Goal: Task Accomplishment & Management: Manage account settings

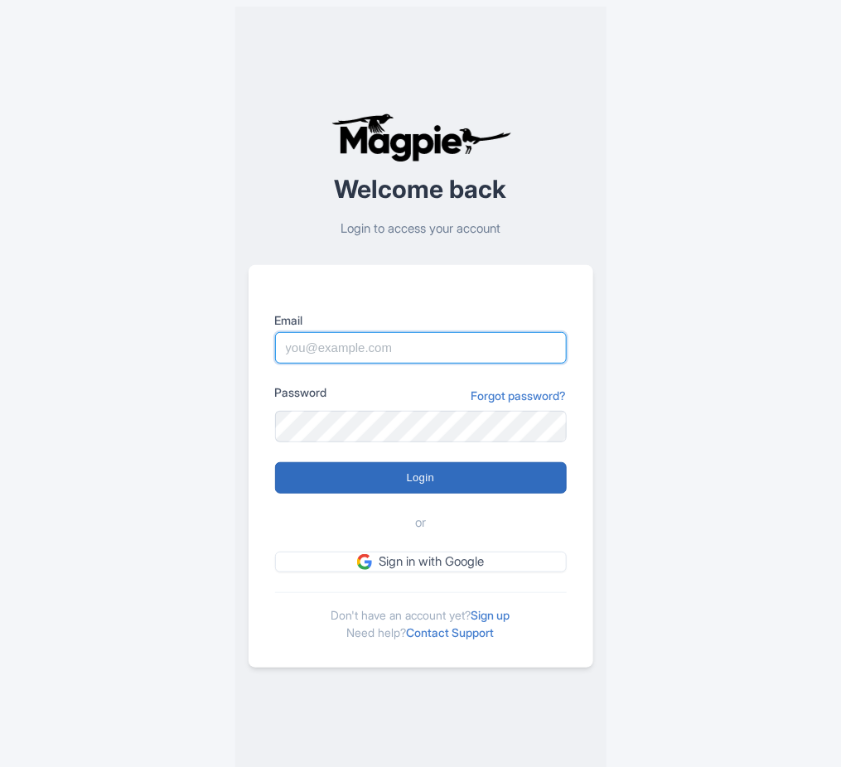
type input "pola@atcracow.pl"
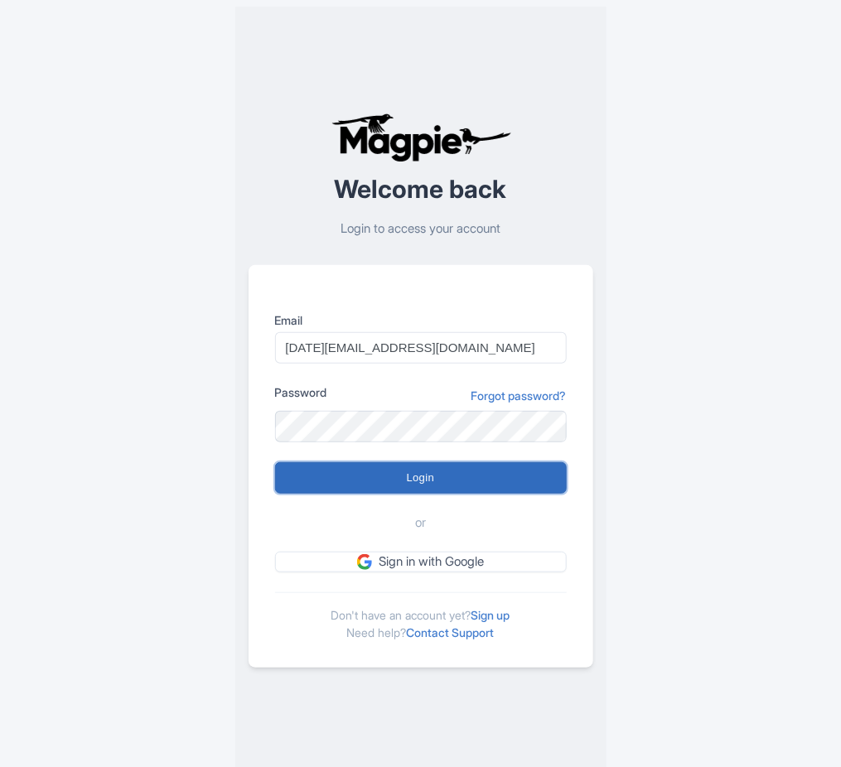
click at [424, 484] on input "Login" at bounding box center [421, 477] width 292 height 31
type input "Logging in..."
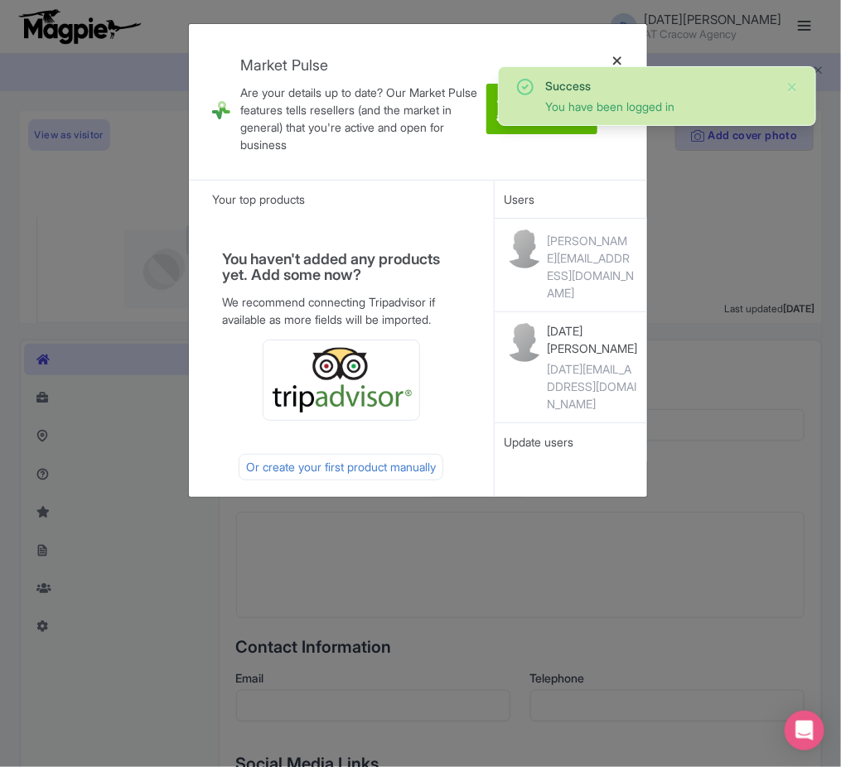
click at [616, 58] on div at bounding box center [617, 101] width 40 height 129
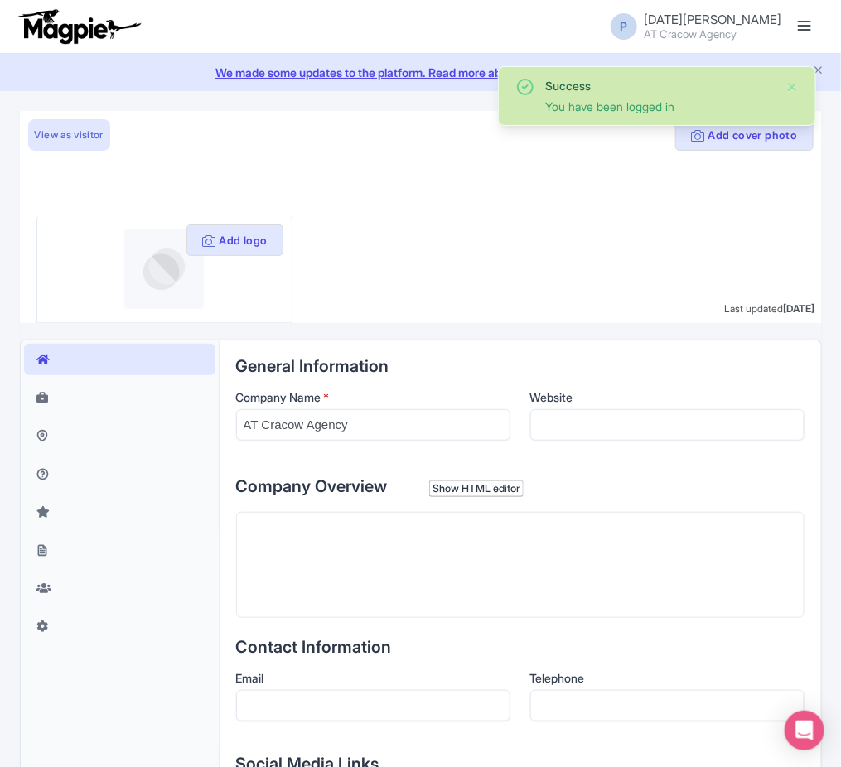
click at [617, 64] on link "We made some updates to the platform. Read more about the new layout" at bounding box center [420, 72] width 821 height 17
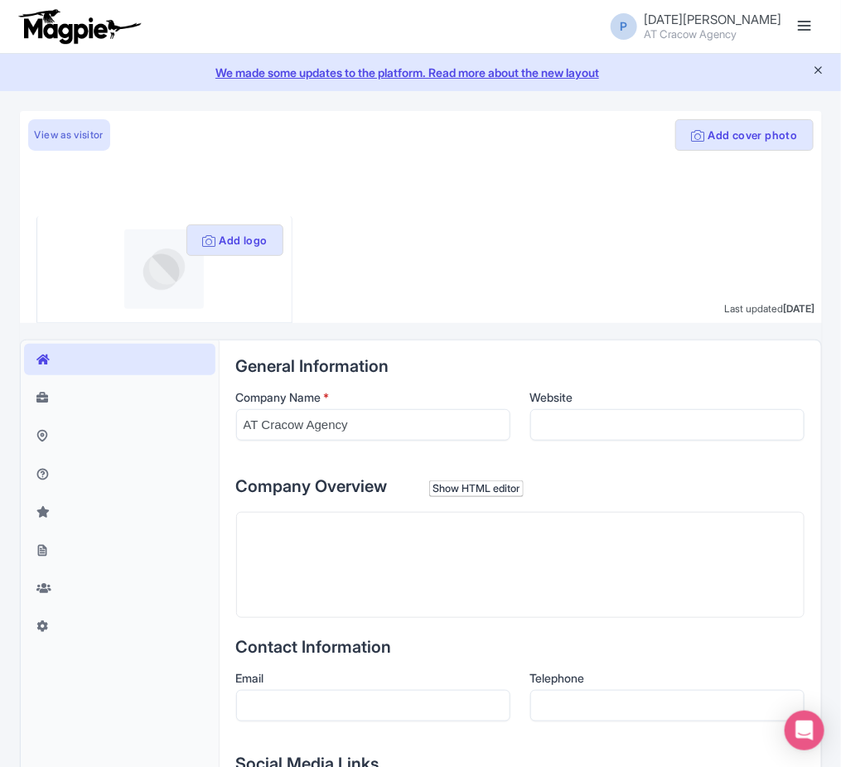
click at [819, 65] on icon "Close announcement" at bounding box center [818, 70] width 12 height 12
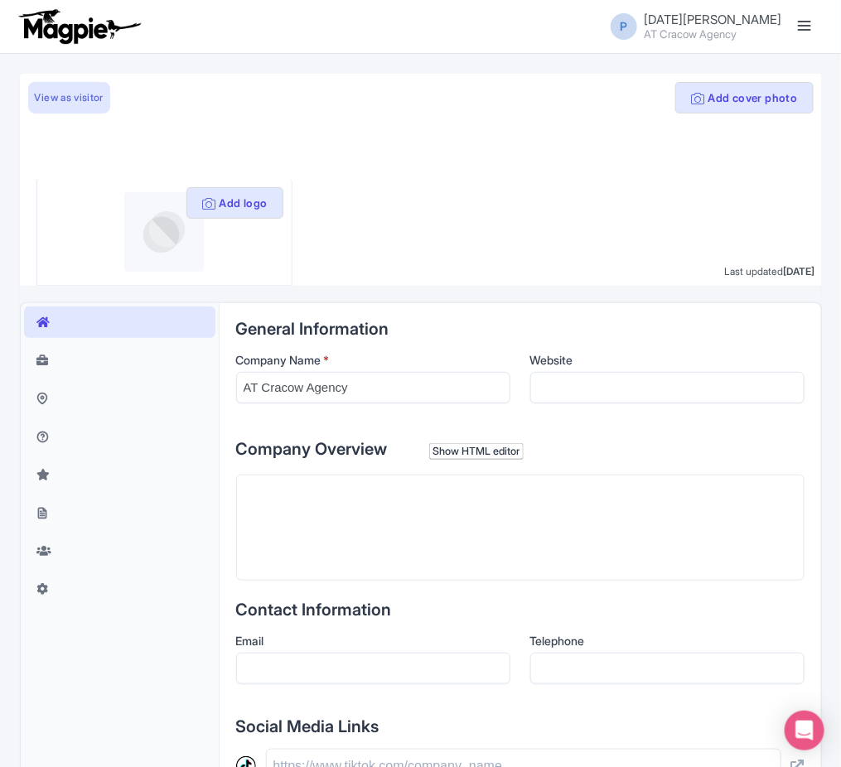
click at [806, 25] on span at bounding box center [804, 26] width 13 height 2
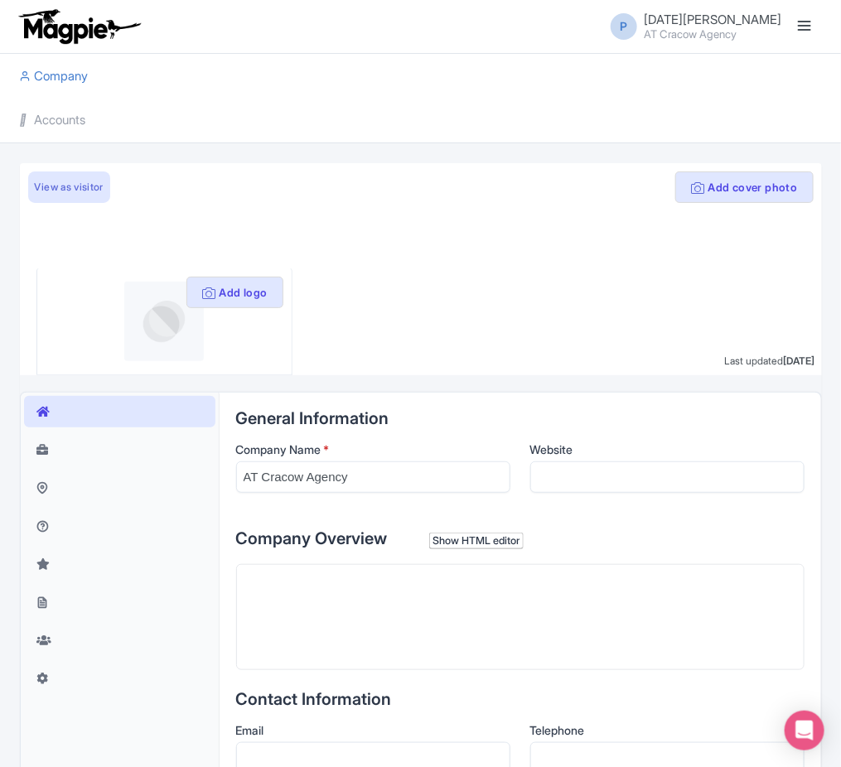
click at [161, 109] on li "Accounts" at bounding box center [421, 120] width 822 height 45
click at [99, 112] on li "Accounts" at bounding box center [421, 120] width 822 height 45
click at [86, 115] on link "Accounts" at bounding box center [53, 121] width 66 height 46
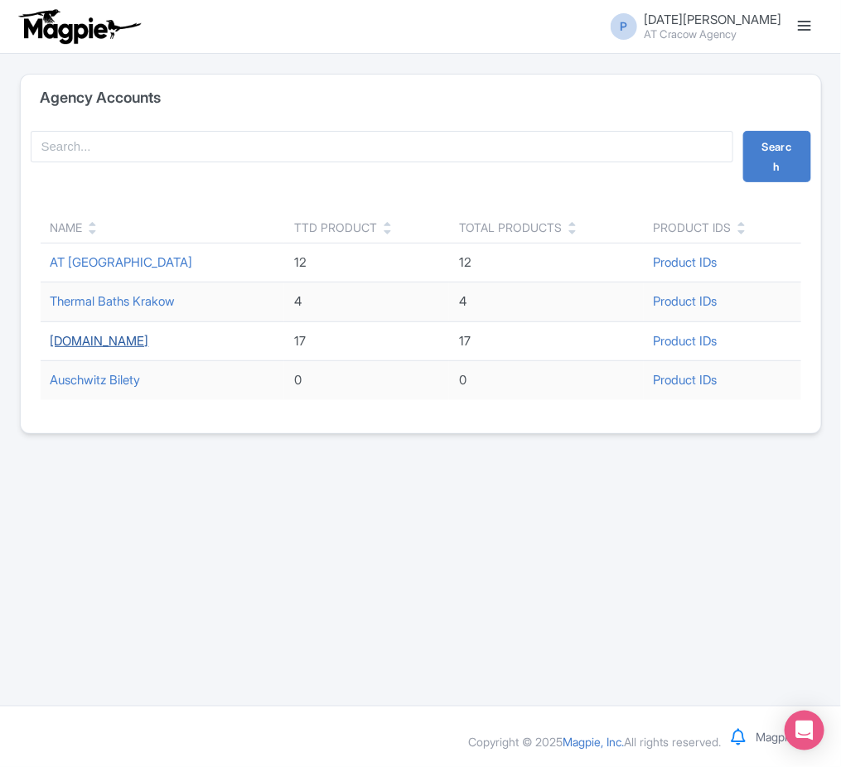
click at [84, 345] on link "[DOMAIN_NAME]" at bounding box center [100, 341] width 99 height 16
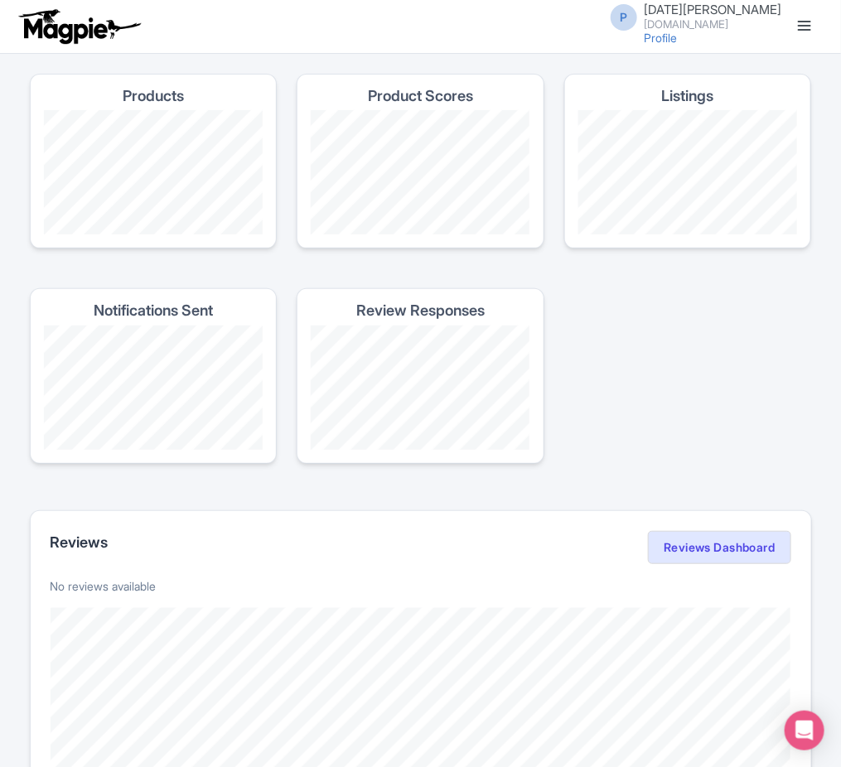
click at [807, 25] on span at bounding box center [804, 26] width 13 height 2
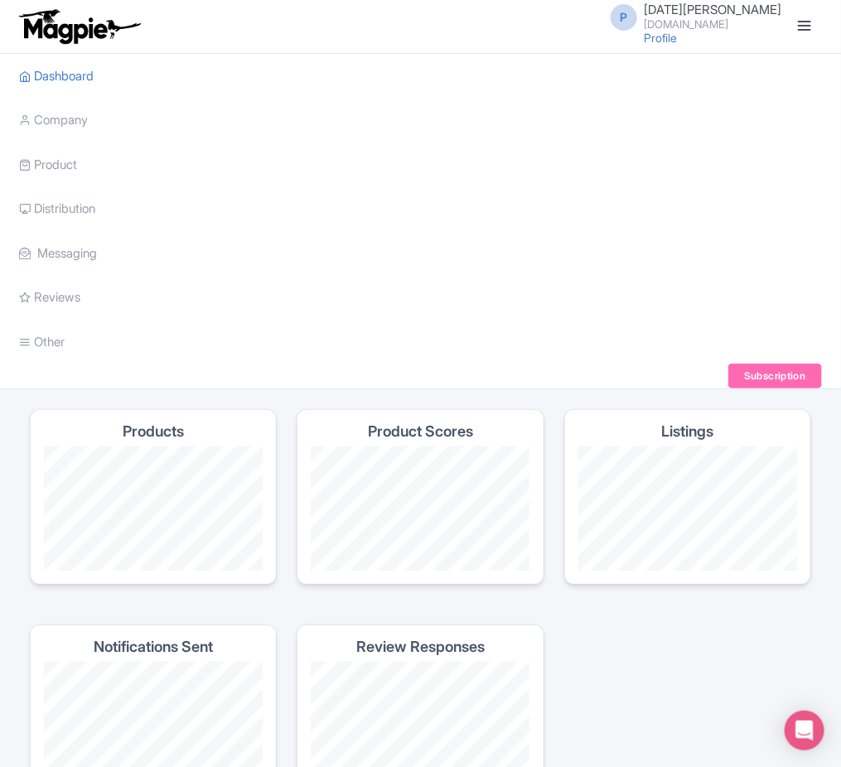
click at [123, 165] on li "Product My Products Image Library Rate Sheets" at bounding box center [421, 164] width 822 height 45
click at [70, 162] on link "Product" at bounding box center [49, 165] width 58 height 46
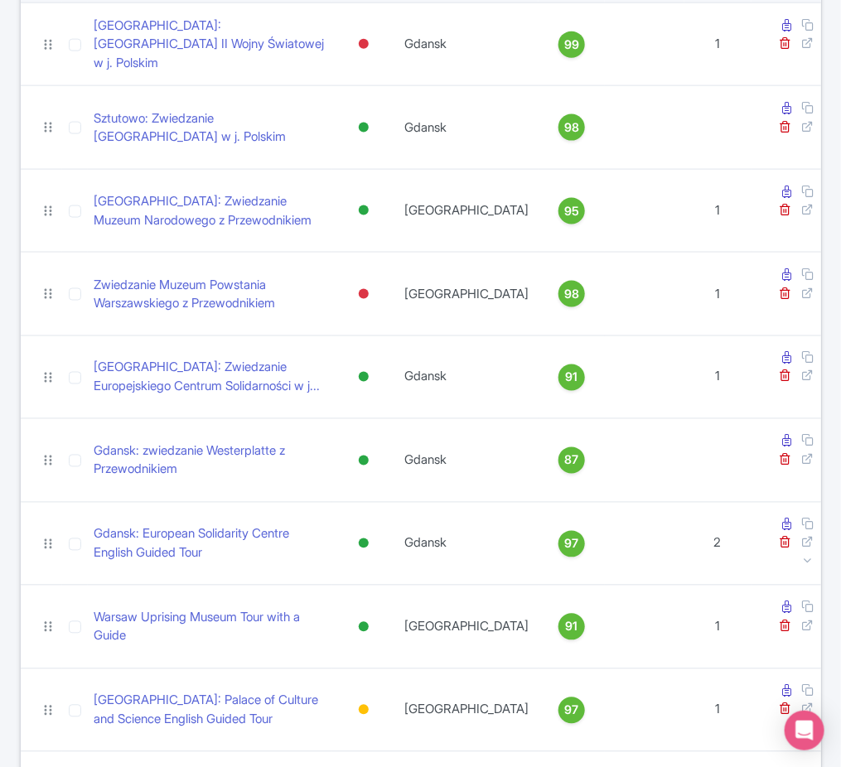
scroll to position [472, 0]
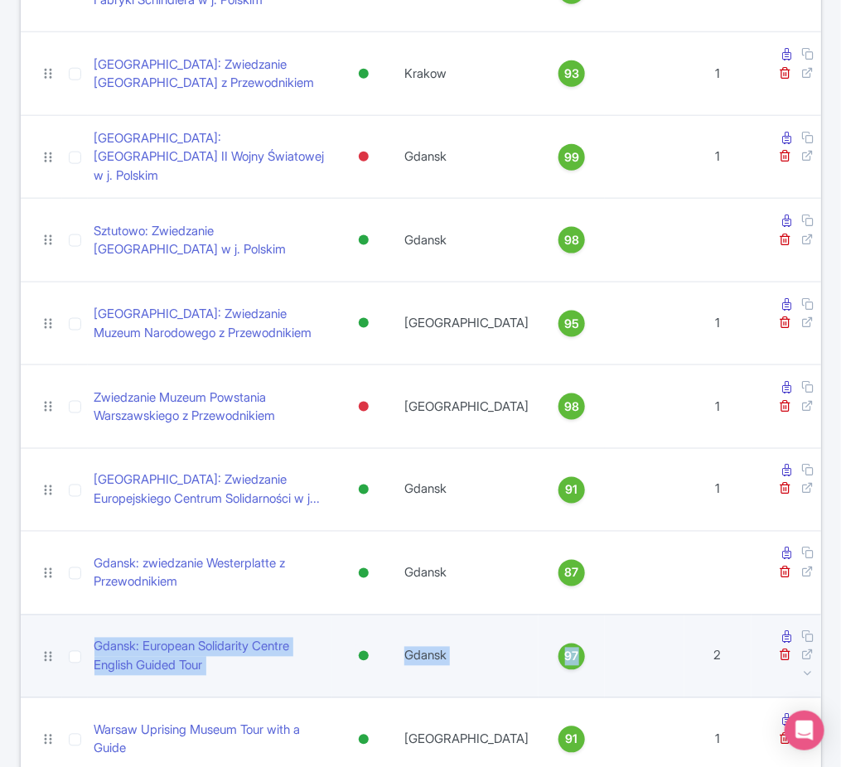
drag, startPoint x: 639, startPoint y: 439, endPoint x: 40, endPoint y: 431, distance: 599.0
click at [40, 615] on tr "Gdansk: European Solidarity Centre English Guided Tour Active Inactive Building…" at bounding box center [421, 657] width 800 height 84
click at [21, 615] on td at bounding box center [41, 657] width 41 height 84
drag, startPoint x: 21, startPoint y: 435, endPoint x: 774, endPoint y: 456, distance: 753.4
click at [776, 615] on tr "Gdansk: European Solidarity Centre English Guided Tour Active Inactive Building…" at bounding box center [421, 657] width 800 height 84
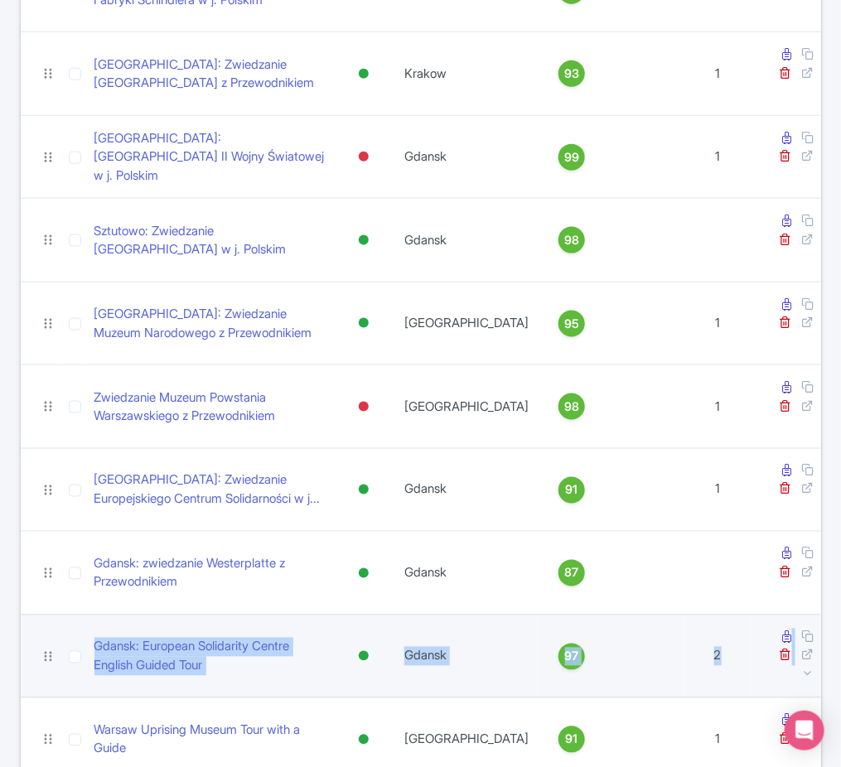
click at [664, 615] on td at bounding box center [645, 657] width 80 height 84
drag, startPoint x: 732, startPoint y: 442, endPoint x: 55, endPoint y: 437, distance: 676.8
click at [55, 615] on tr "Gdansk: European Solidarity Centre English Guided Tour Active Inactive Building…" at bounding box center [421, 657] width 800 height 84
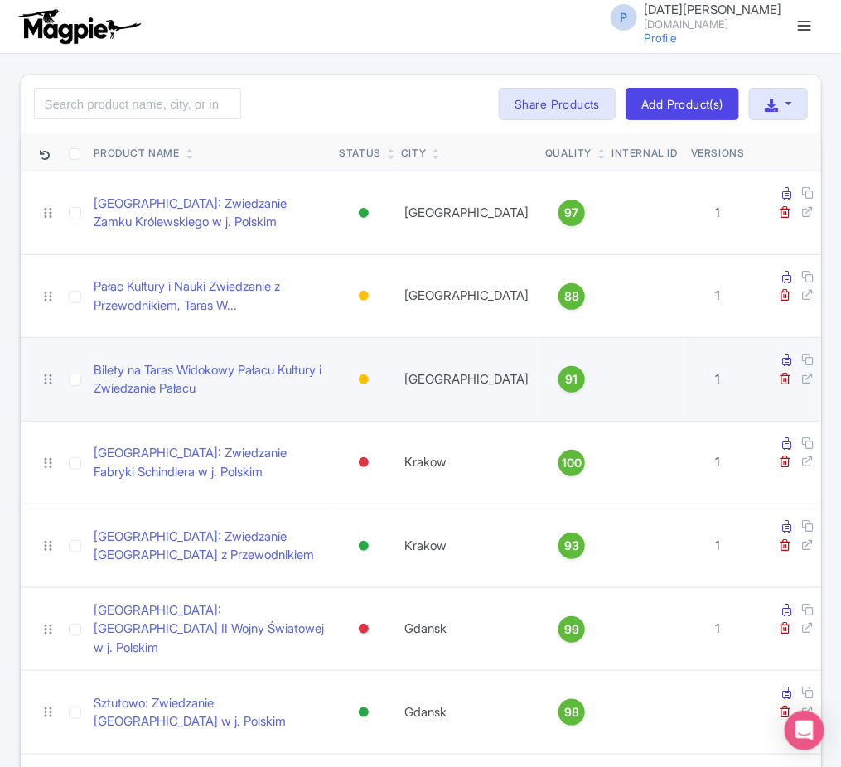
scroll to position [581, 0]
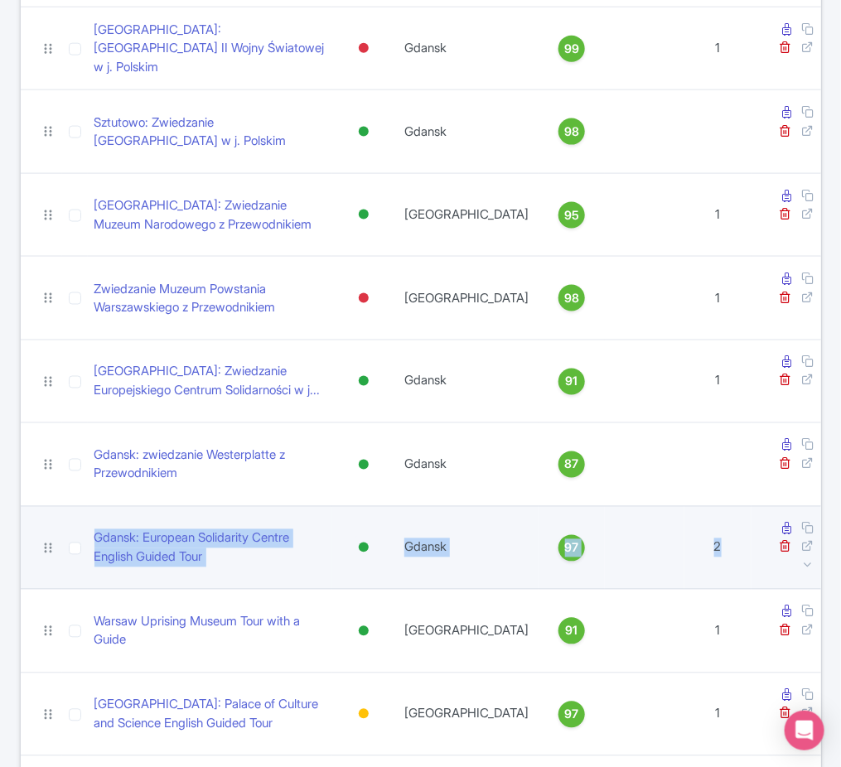
click at [605, 506] on td at bounding box center [645, 548] width 80 height 84
drag, startPoint x: 720, startPoint y: 335, endPoint x: 84, endPoint y: 335, distance: 635.4
click at [84, 506] on tr "Gdansk: European Solidarity Centre English Guided Tour Active Inactive Building…" at bounding box center [421, 548] width 800 height 84
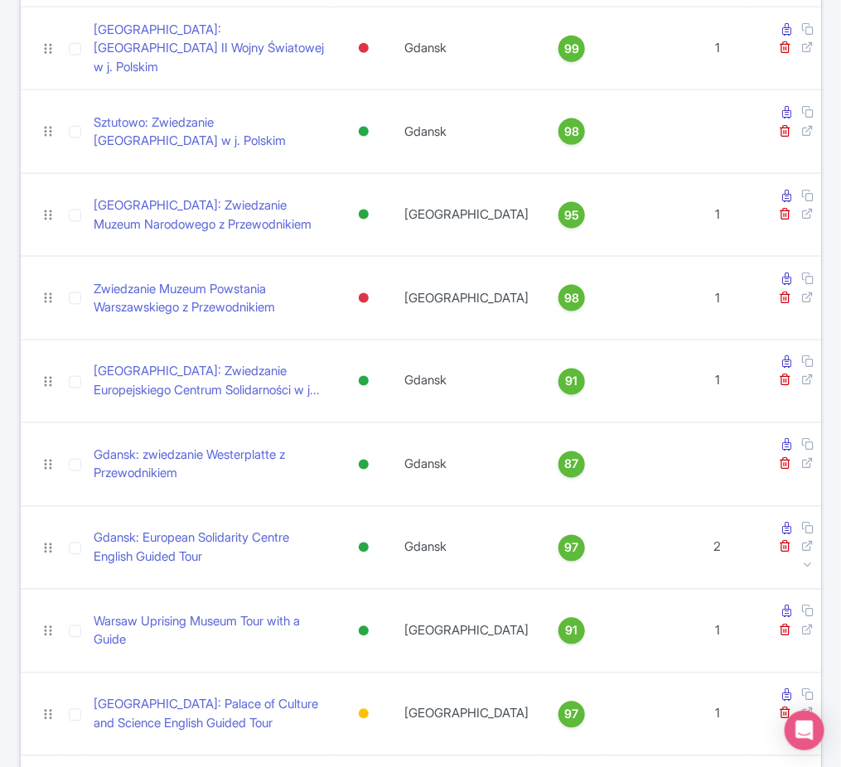
click at [10, 317] on div "Search Bulk Actions Delete Add to Collection Share Products Add to Collection C…" at bounding box center [421, 250] width 822 height 1514
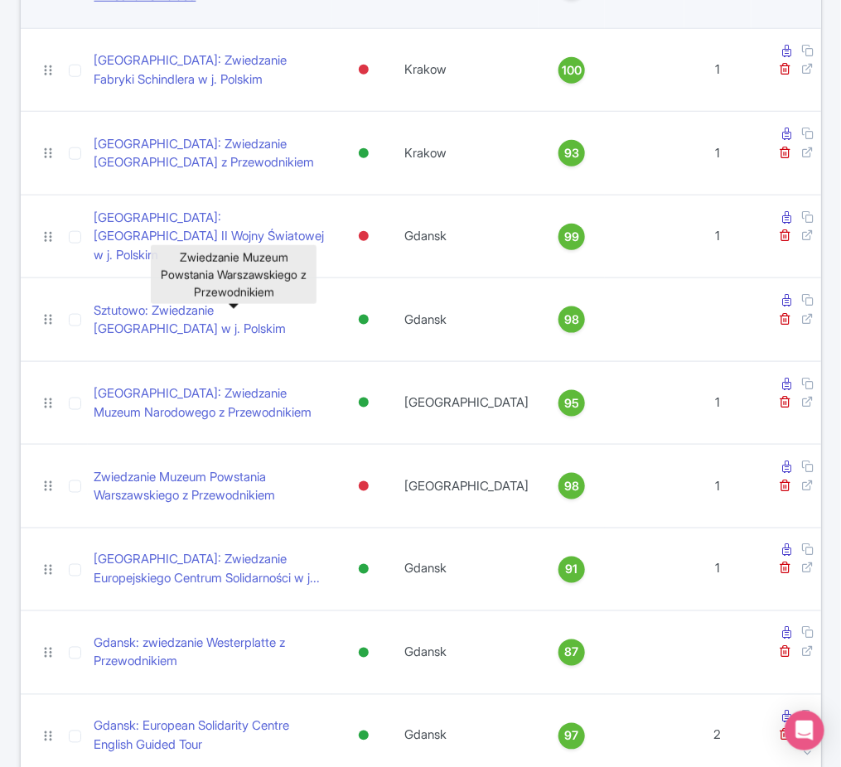
scroll to position [585, 0]
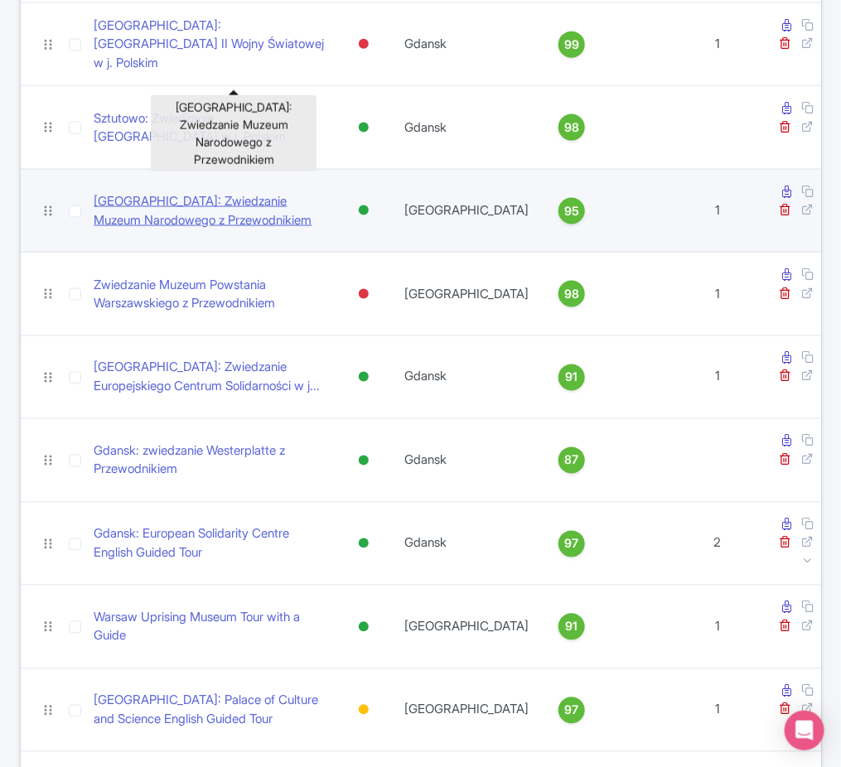
click at [267, 192] on link "[GEOGRAPHIC_DATA]: Zwiedzanie Muzeum Narodowego z Przewodnikiem" at bounding box center [210, 210] width 232 height 37
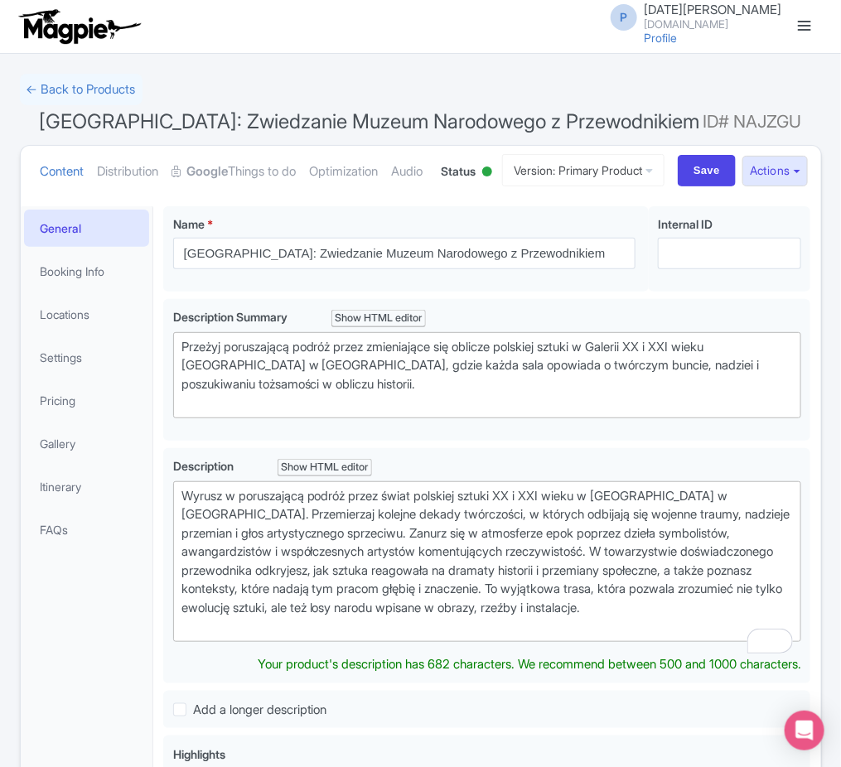
click at [482, 176] on div at bounding box center [487, 172] width 10 height 10
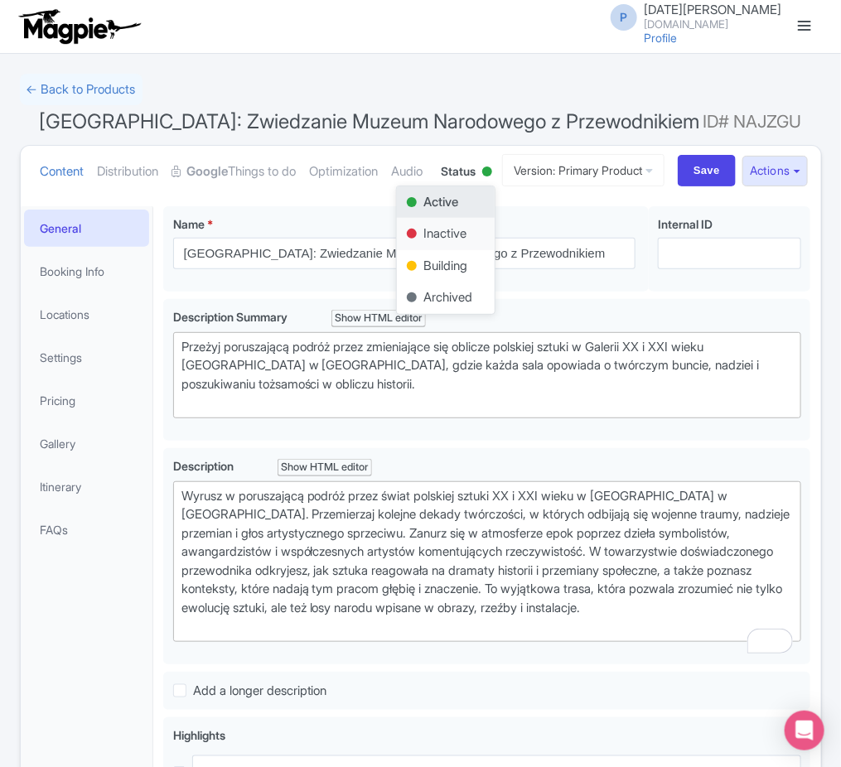
click at [448, 250] on div "Inactive" at bounding box center [446, 234] width 98 height 32
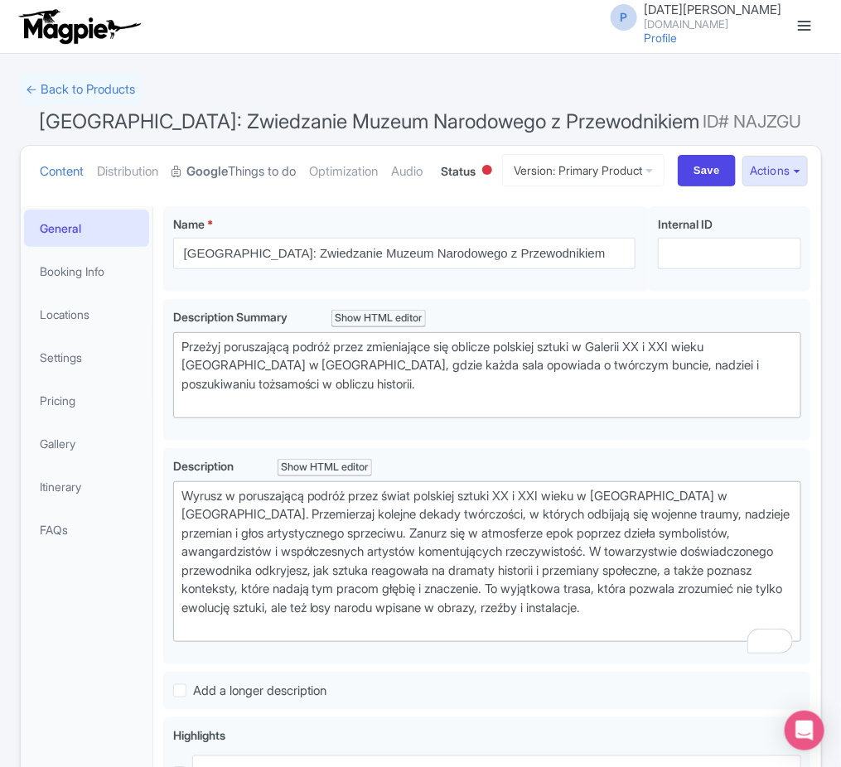
click at [241, 176] on link "Google Things to do" at bounding box center [234, 172] width 124 height 52
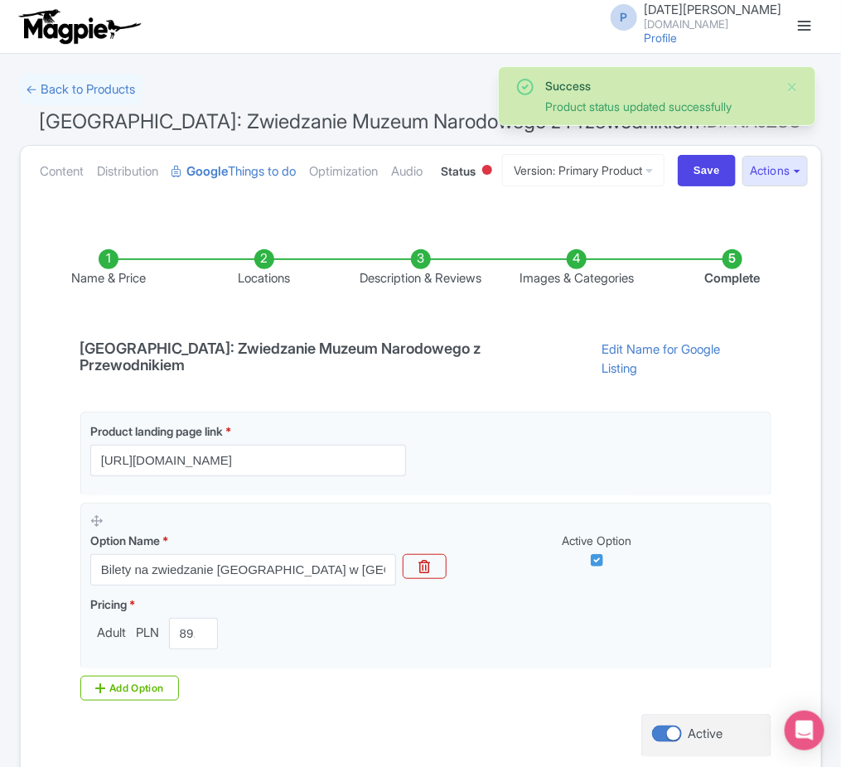
click at [594, 288] on li "Images & Categories" at bounding box center [577, 268] width 156 height 39
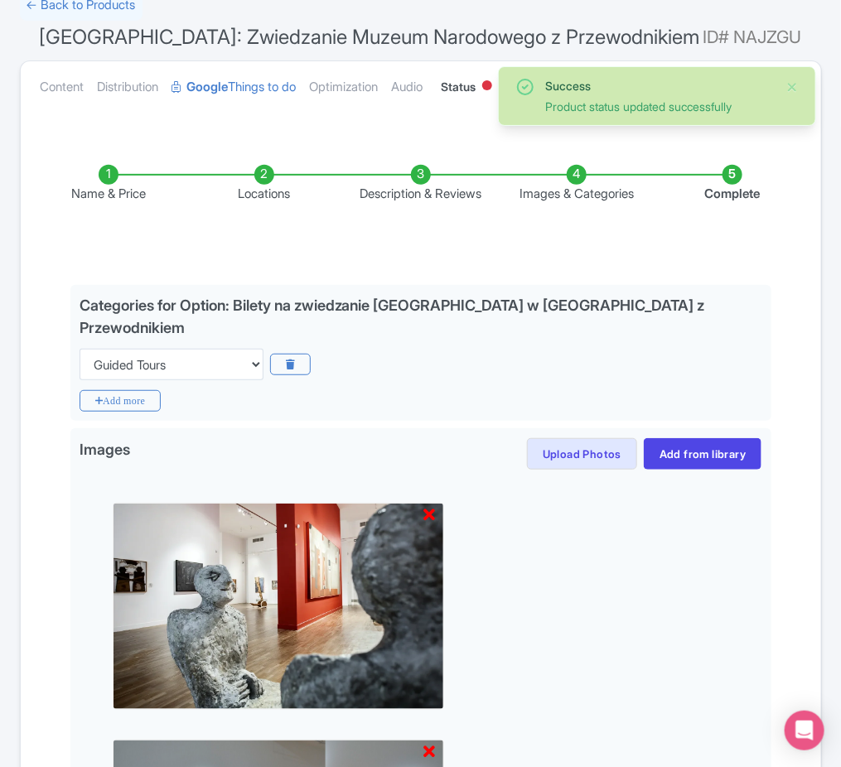
scroll to position [100, 0]
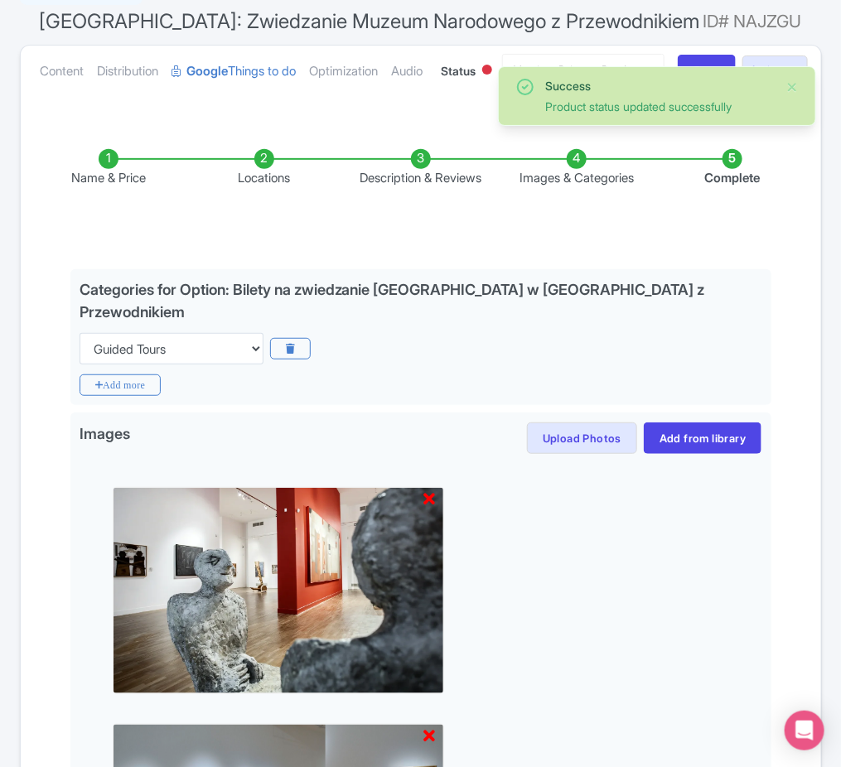
click at [400, 188] on li "Description & Reviews" at bounding box center [420, 168] width 156 height 39
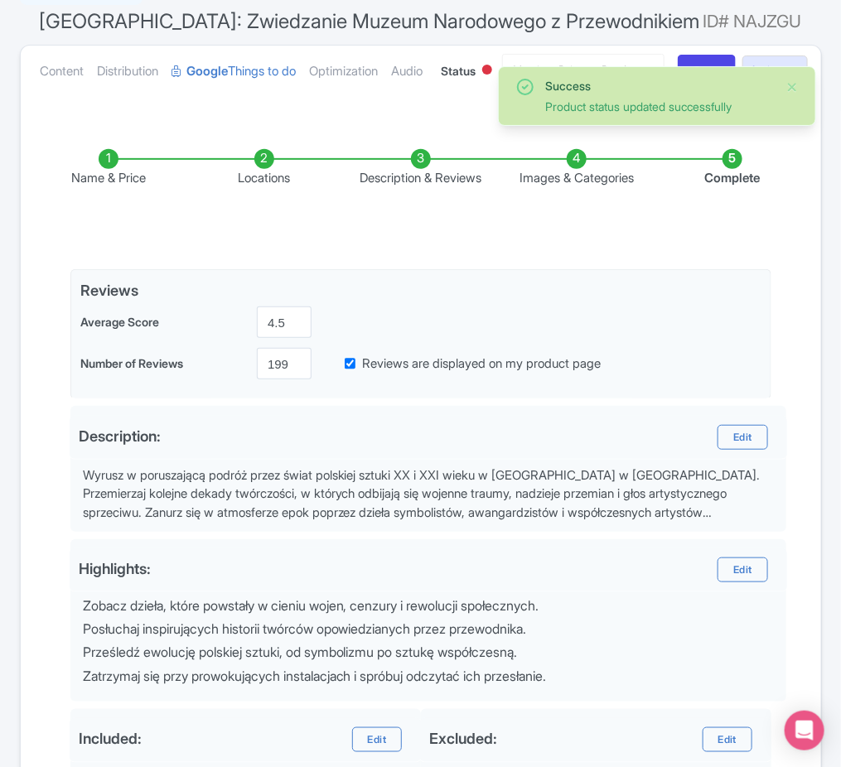
click at [252, 210] on ul "Name & Price Locations Description & Reviews Images & Categories Complete" at bounding box center [421, 168] width 780 height 105
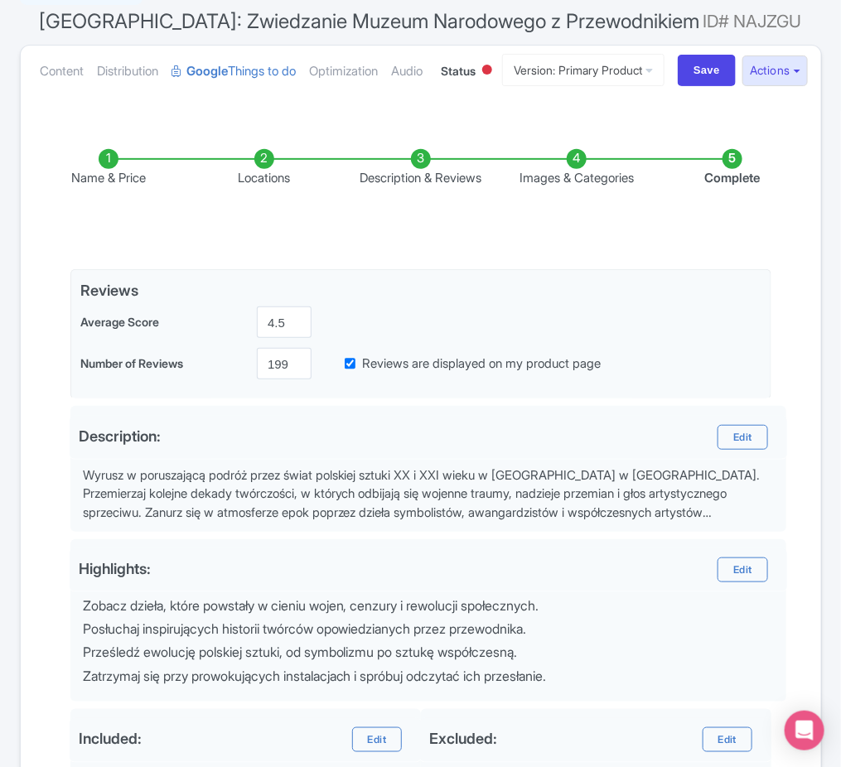
click at [717, 188] on li "Complete" at bounding box center [732, 168] width 156 height 39
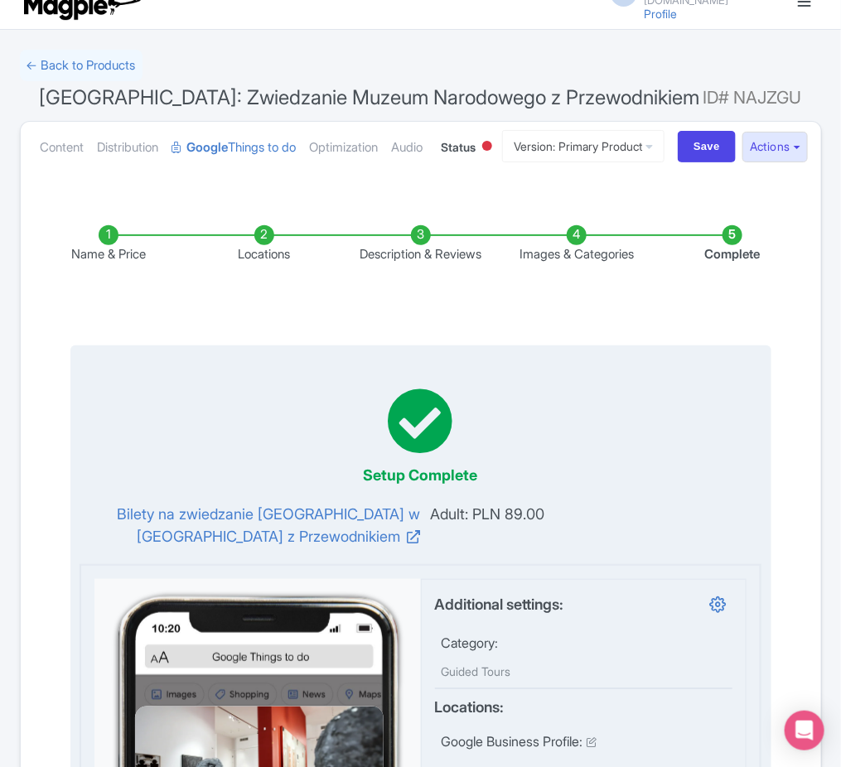
scroll to position [0, 0]
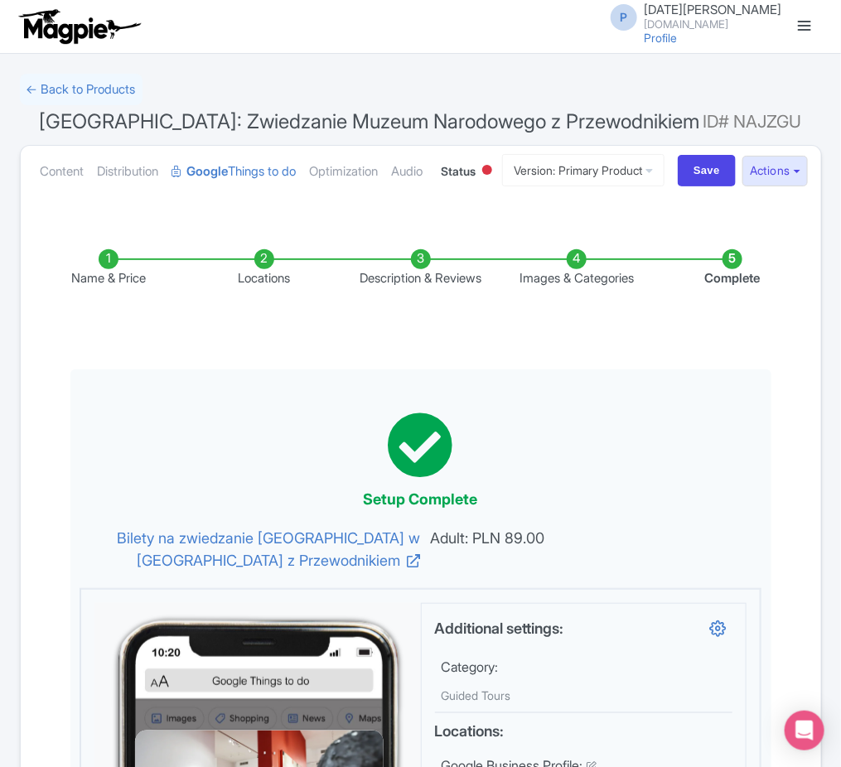
click at [111, 308] on ul "Name & Price Locations Description & Reviews Images & Categories Complete" at bounding box center [421, 268] width 780 height 105
click at [115, 288] on li "Name & Price" at bounding box center [109, 268] width 156 height 39
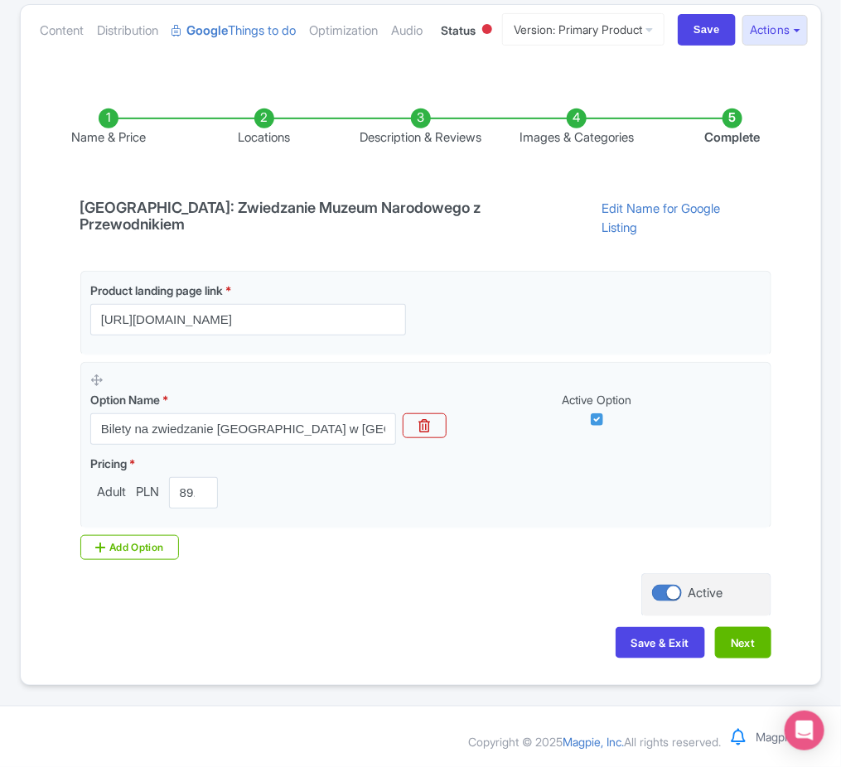
scroll to position [187, 0]
click at [666, 591] on div at bounding box center [667, 593] width 30 height 17
click at [663, 591] on input "Active" at bounding box center [657, 592] width 11 height 11
checkbox input "false"
click at [692, 649] on button "Save & Exit" at bounding box center [660, 642] width 89 height 31
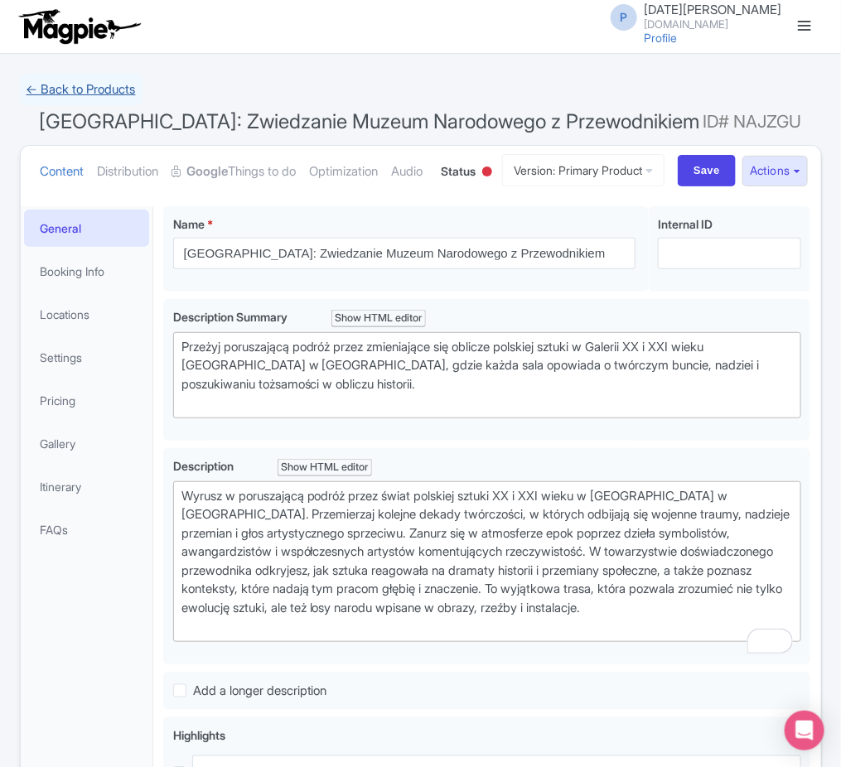
click at [82, 79] on link "← Back to Products" at bounding box center [81, 90] width 123 height 32
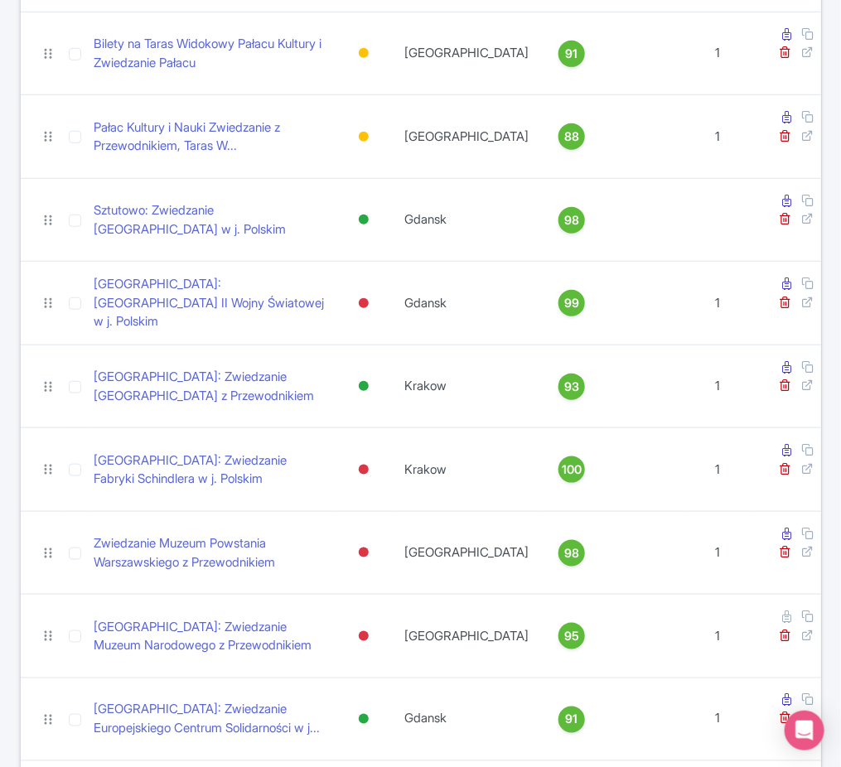
scroll to position [244, 0]
click at [12, 305] on div "Search Bulk Actions [GEOGRAPHIC_DATA] Add to Collection Share Products Add to C…" at bounding box center [421, 587] width 822 height 1514
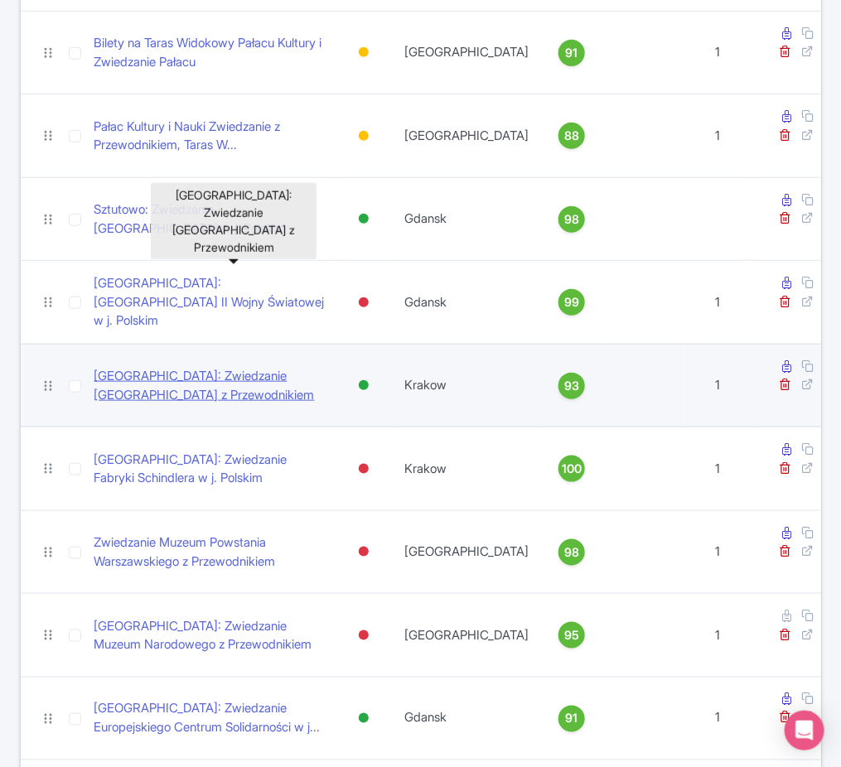
click at [249, 367] on link "[GEOGRAPHIC_DATA]: Zwiedzanie [GEOGRAPHIC_DATA] z Przewodnikiem" at bounding box center [210, 385] width 232 height 37
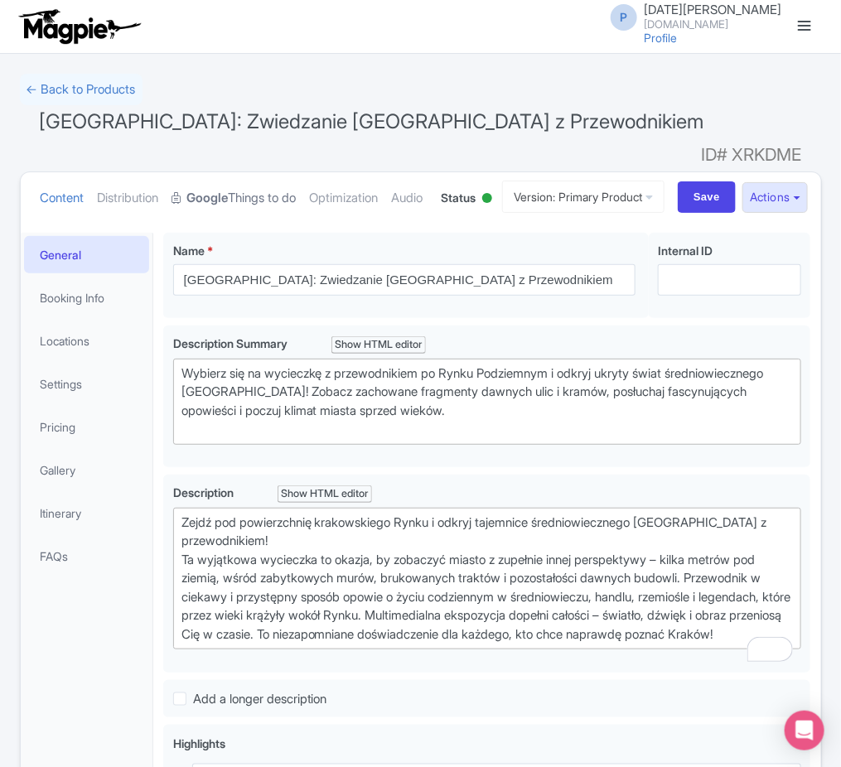
click at [274, 185] on link "Google Things to do" at bounding box center [234, 198] width 124 height 52
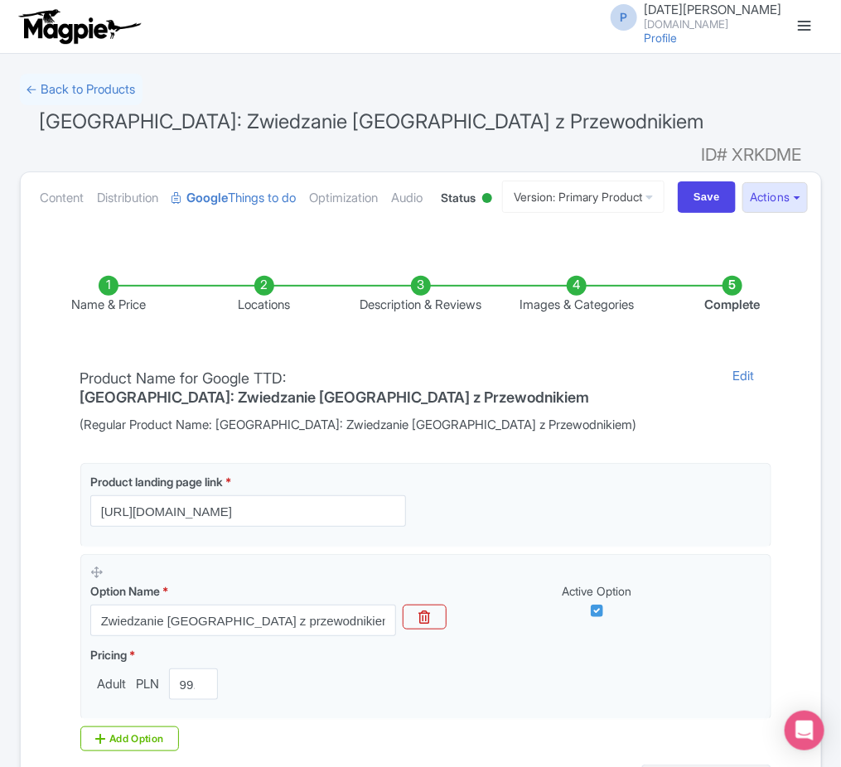
click at [606, 315] on li "Images & Categories" at bounding box center [577, 295] width 156 height 39
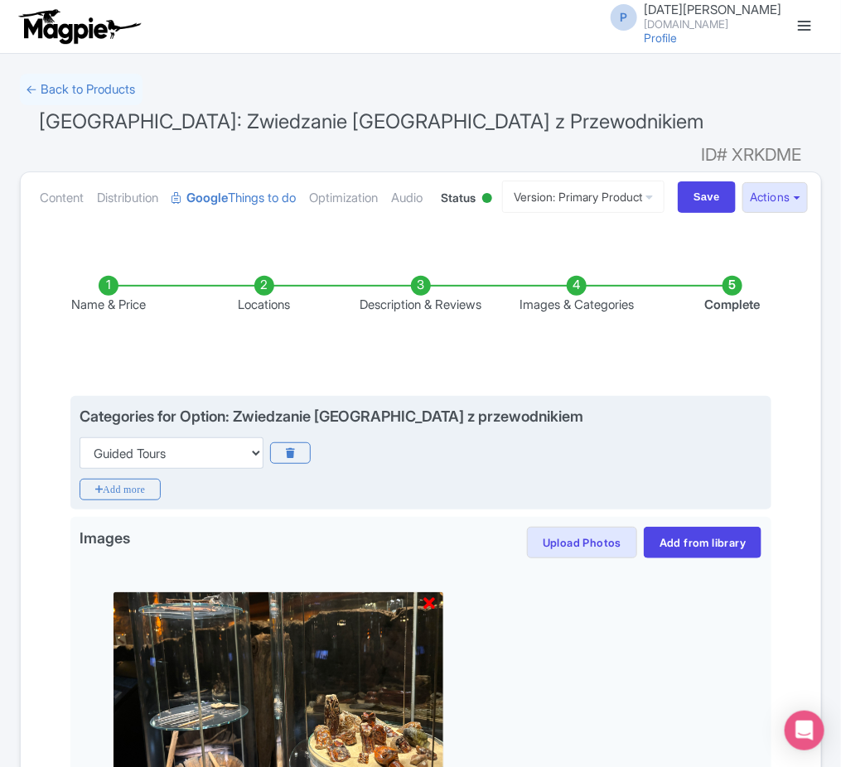
scroll to position [1, 0]
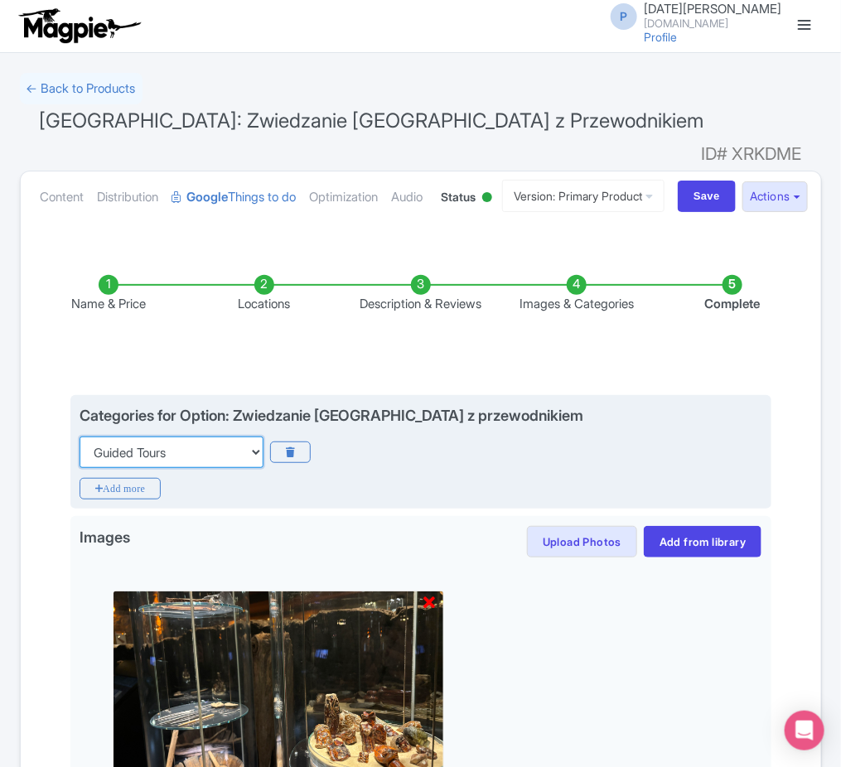
click at [192, 468] on select "Choose categories Adults Only Animals Audio Guide Beaches Bike Tours Boat Tours…" at bounding box center [172, 452] width 184 height 31
click at [354, 465] on div "Categories for Option: Zwiedzanie Muzeum Rynku Podziemnego z przewodnikiem Choo…" at bounding box center [421, 436] width 683 height 64
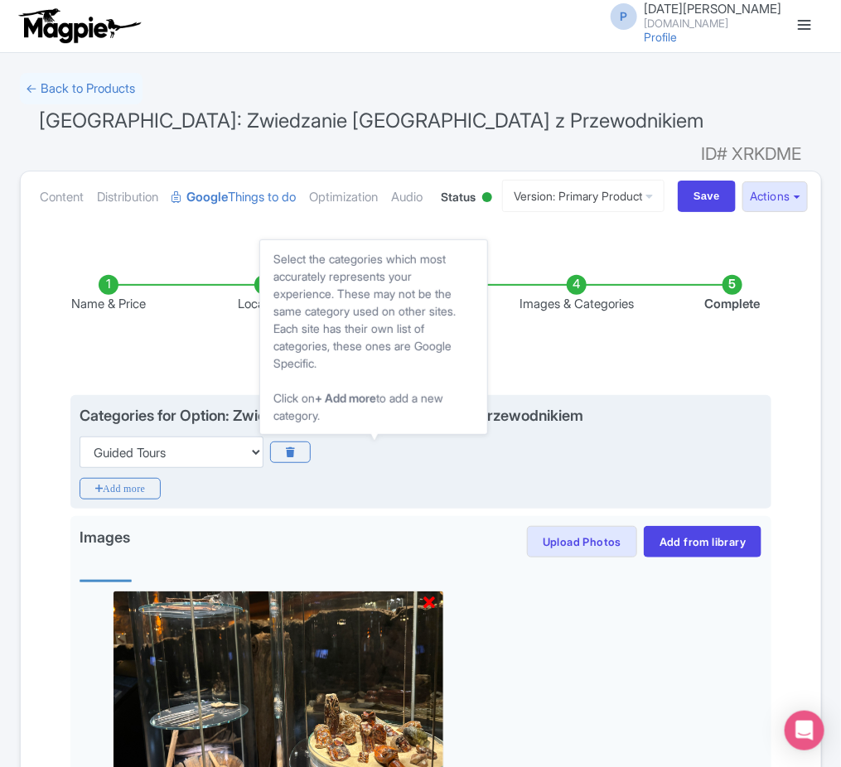
click at [350, 424] on div "Categories for Option: Zwiedzanie Muzeum Rynku Podziemnego z przewodnikiem" at bounding box center [332, 415] width 505 height 17
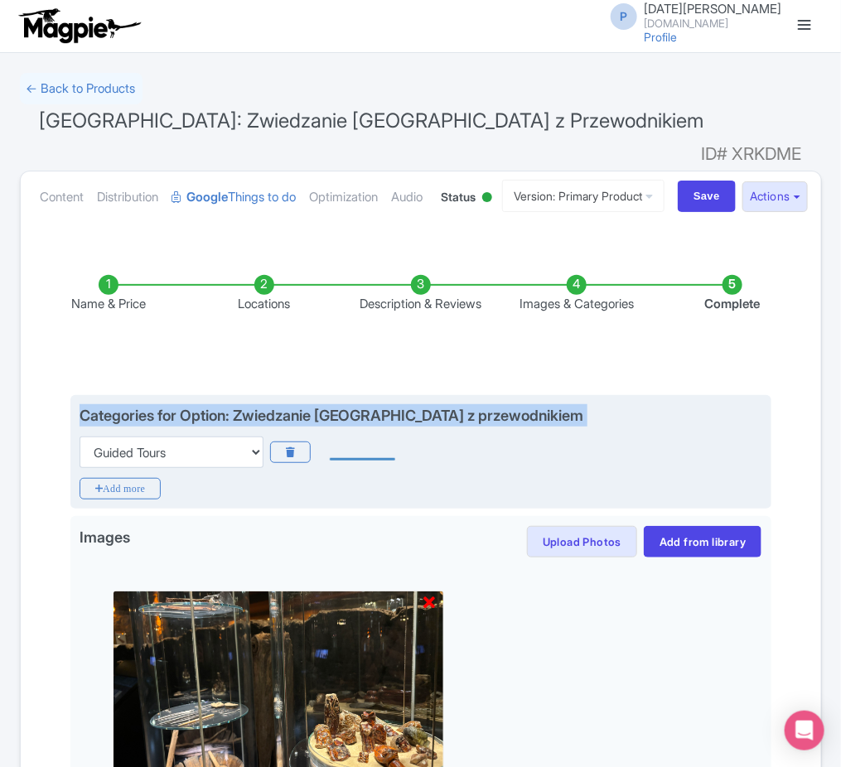
click at [350, 459] on html "P Pola Kawka ToDo.travel Profile Users Settings Sign out Dashboard Company Prod…" at bounding box center [420, 382] width 841 height 767
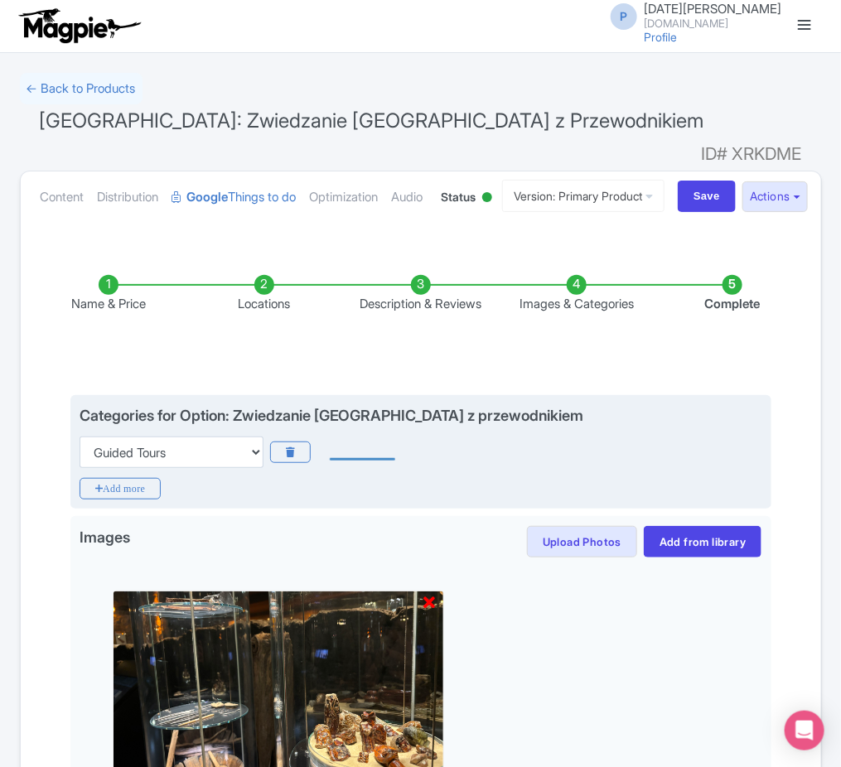
click at [350, 459] on div at bounding box center [362, 451] width 65 height 17
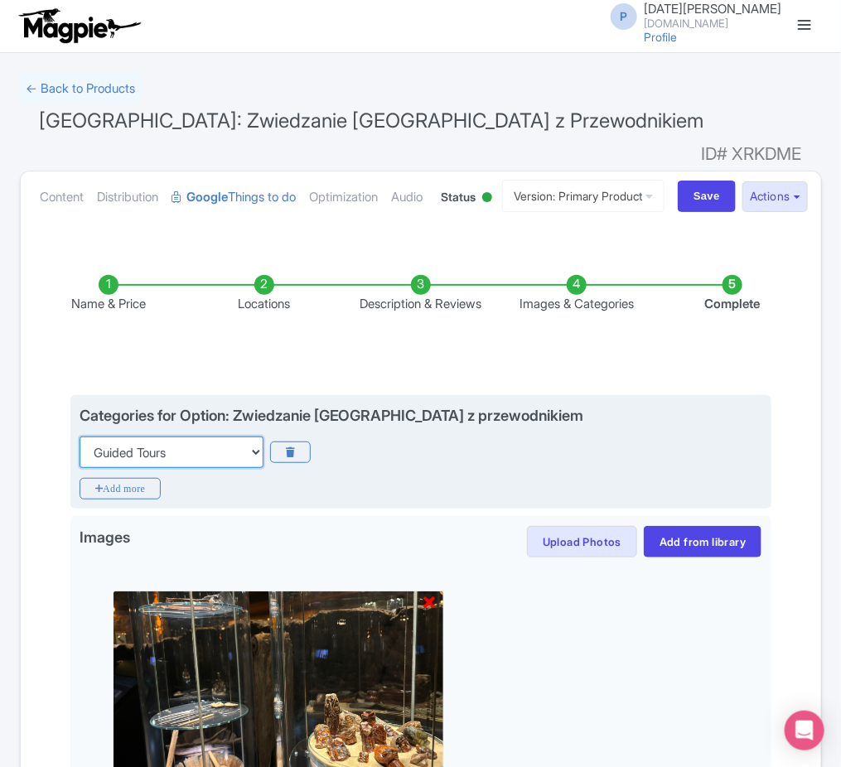
click at [213, 468] on select "Choose categories Adults Only Animals Audio Guide Beaches Bike Tours Boat Tours…" at bounding box center [172, 452] width 184 height 31
click at [80, 468] on select "Choose categories Adults Only Animals Audio Guide Beaches Bike Tours Boat Tours…" at bounding box center [172, 452] width 184 height 31
click at [217, 468] on select "Choose categories Adults Only Animals Audio Guide Beaches Bike Tours Boat Tours…" at bounding box center [172, 452] width 184 height 31
click at [80, 468] on select "Choose categories Adults Only Animals Audio Guide Beaches Bike Tours Boat Tours…" at bounding box center [172, 452] width 184 height 31
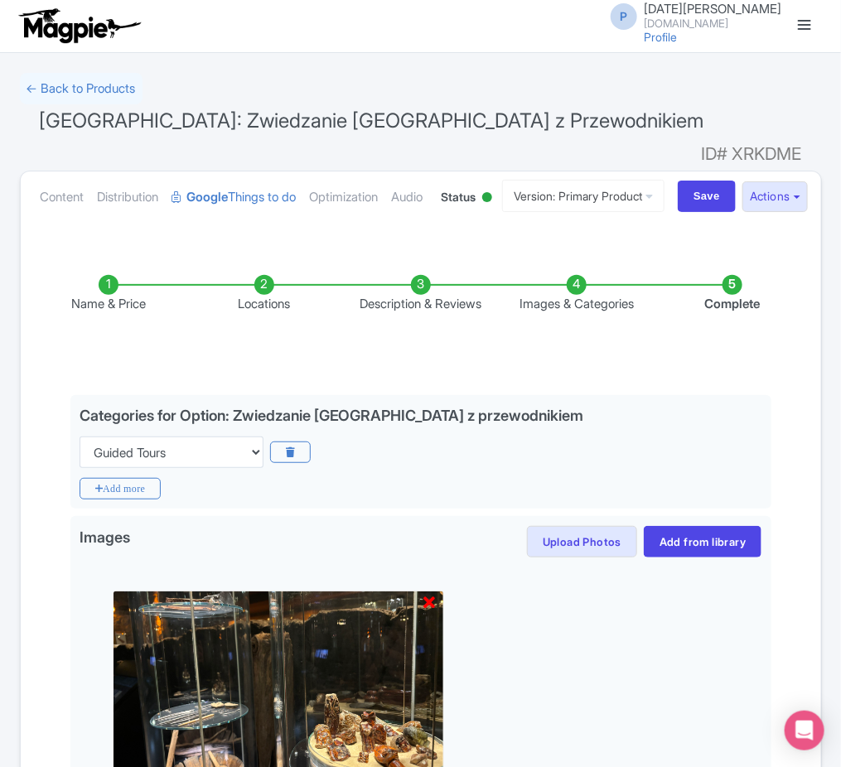
drag, startPoint x: 133, startPoint y: 246, endPoint x: 35, endPoint y: 116, distance: 163.2
drag, startPoint x: 35, startPoint y: 116, endPoint x: 700, endPoint y: 104, distance: 665.3
click at [700, 104] on h1 "Kraków: Zwiedzanie Muzeum Rynku Podziemnego z Przewodnikiem ID# XRKDME" at bounding box center [421, 124] width 802 height 40
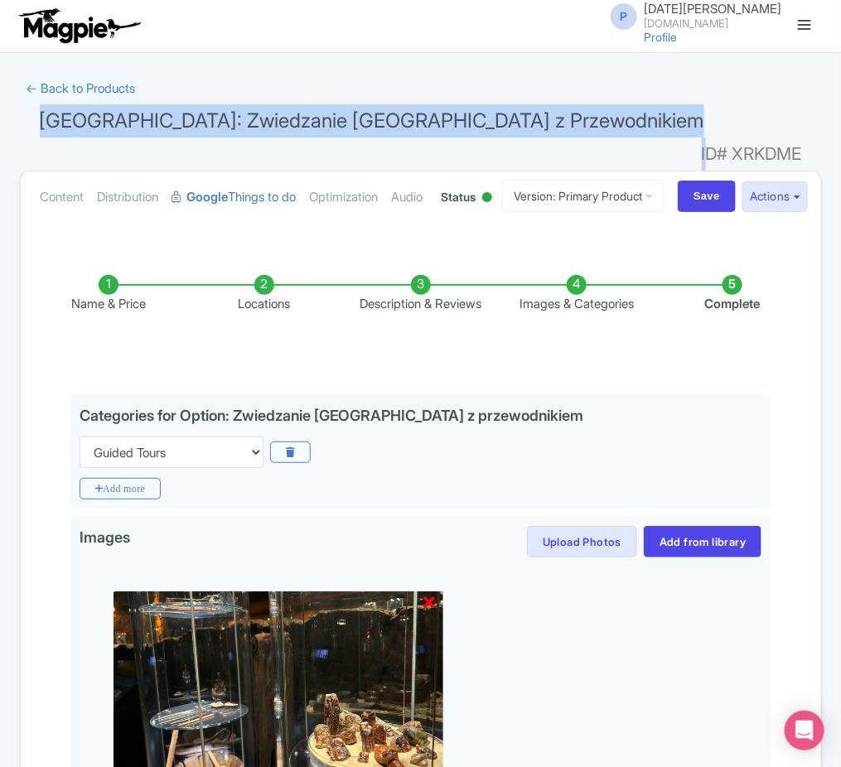
click at [686, 132] on h1 "Kraków: Zwiedzanie Muzeum Rynku Podziemnego z Przewodnikiem ID# XRKDME" at bounding box center [421, 124] width 802 height 40
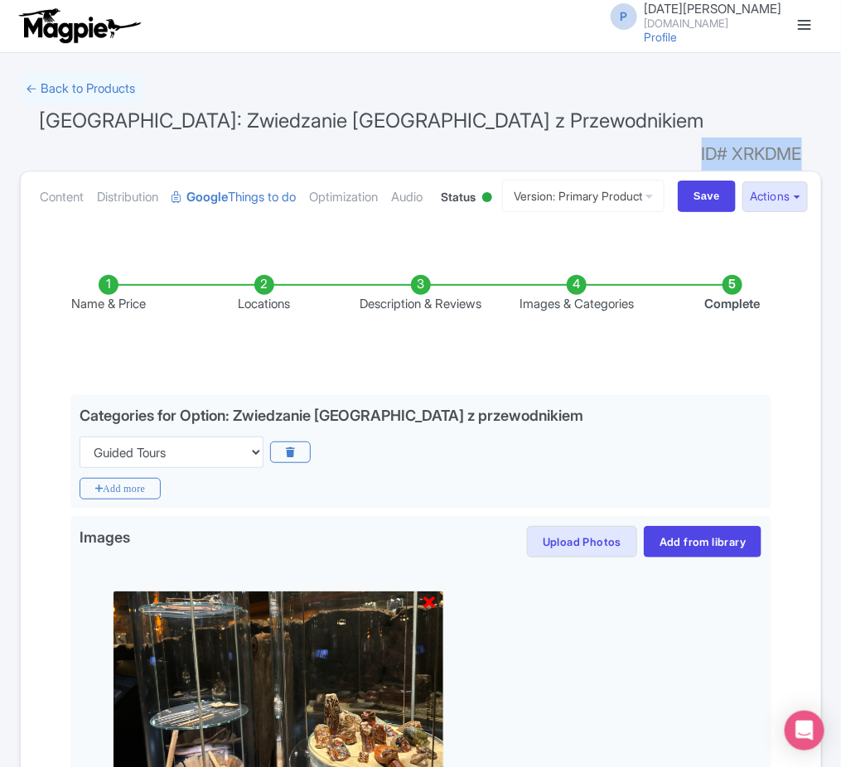
drag, startPoint x: 691, startPoint y: 123, endPoint x: 801, endPoint y: 121, distance: 110.2
click at [801, 121] on h1 "Kraków: Zwiedzanie Muzeum Rynku Podziemnego z Przewodnikiem ID# XRKDME" at bounding box center [421, 124] width 802 height 40
click at [801, 138] on span "ID# XRKDME" at bounding box center [752, 154] width 100 height 33
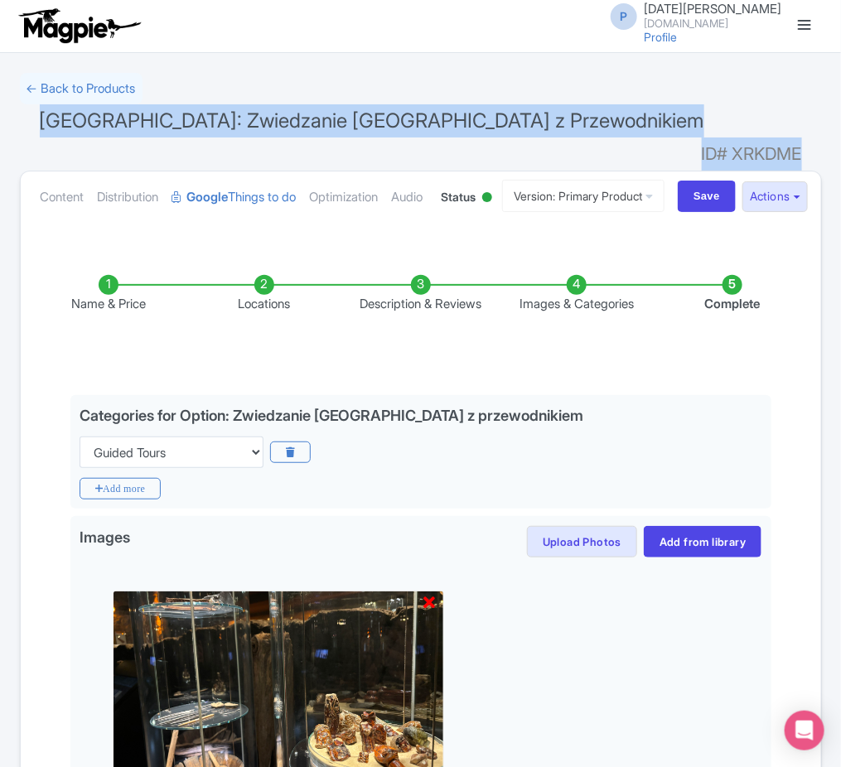
drag, startPoint x: 801, startPoint y: 121, endPoint x: 44, endPoint y: 119, distance: 757.2
click at [44, 119] on h1 "Kraków: Zwiedzanie Muzeum Rynku Podziemnego z Przewodnikiem ID# XRKDME" at bounding box center [421, 124] width 802 height 40
click at [44, 119] on span "[GEOGRAPHIC_DATA]: Zwiedzanie [GEOGRAPHIC_DATA] z Przewodnikiem" at bounding box center [372, 121] width 664 height 24
drag, startPoint x: 44, startPoint y: 119, endPoint x: 807, endPoint y: 120, distance: 763.0
click at [807, 120] on h1 "Kraków: Zwiedzanie Muzeum Rynku Podziemnego z Przewodnikiem ID# XRKDME" at bounding box center [421, 124] width 802 height 40
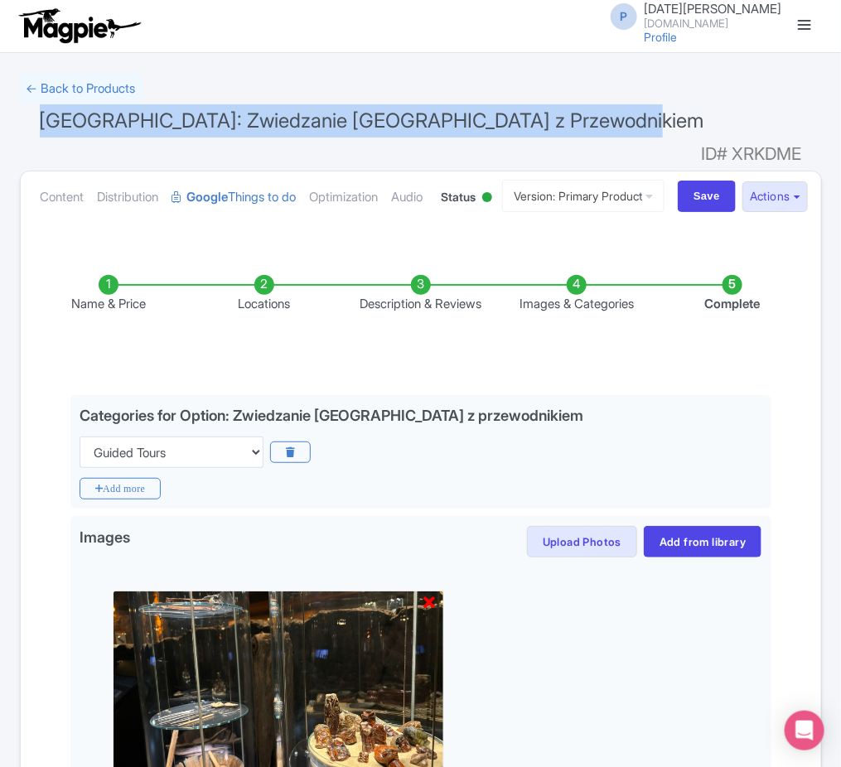
click at [807, 120] on h1 "Kraków: Zwiedzanie Muzeum Rynku Podziemnego z Przewodnikiem ID# XRKDME" at bounding box center [421, 124] width 802 height 40
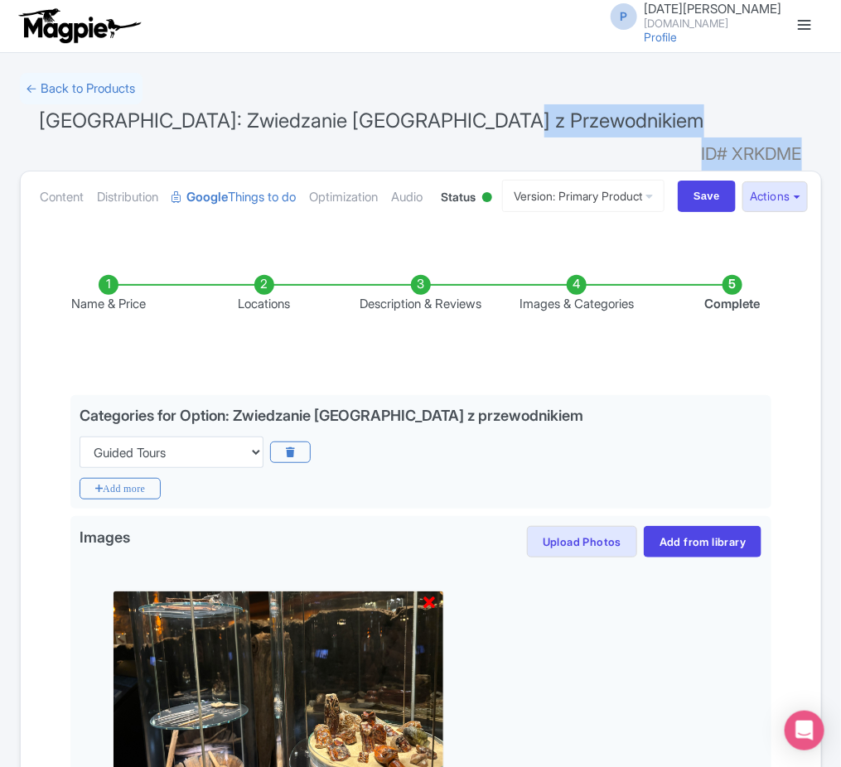
drag, startPoint x: 807, startPoint y: 120, endPoint x: 795, endPoint y: 123, distance: 11.9
click at [795, 123] on h1 "Kraków: Zwiedzanie Muzeum Rynku Podziemnego z Przewodnikiem ID# XRKDME" at bounding box center [421, 124] width 802 height 40
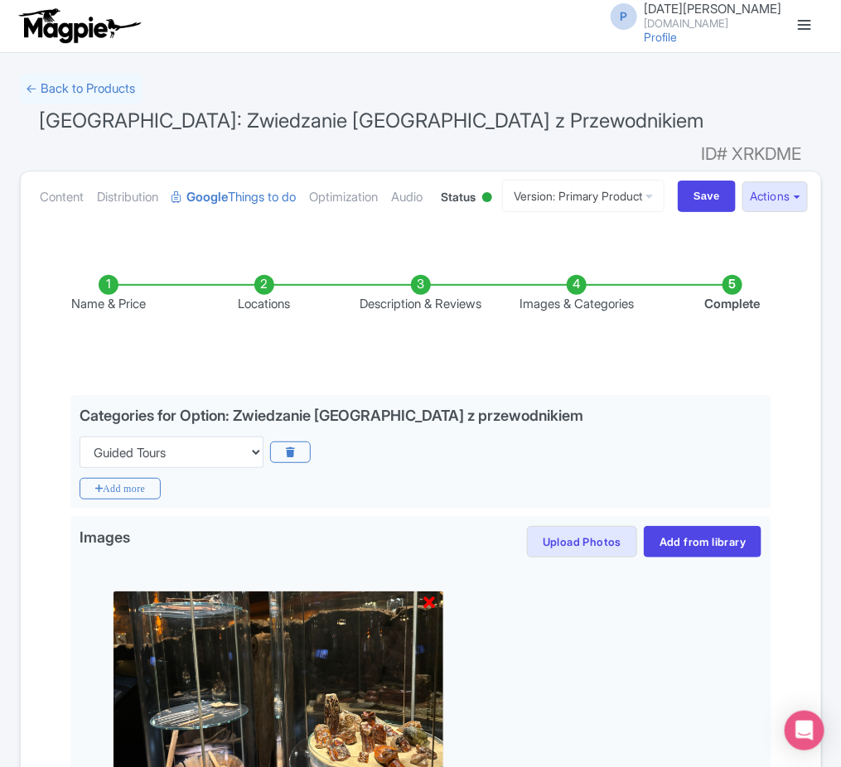
click at [300, 118] on span "[GEOGRAPHIC_DATA]: Zwiedzanie [GEOGRAPHIC_DATA] z Przewodnikiem" at bounding box center [372, 121] width 664 height 24
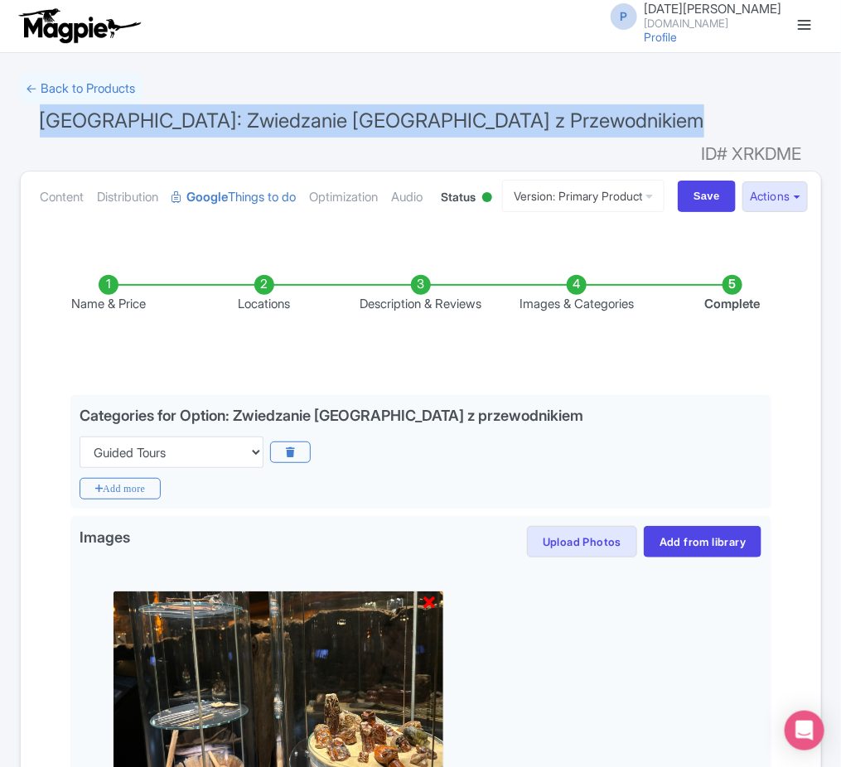
click at [300, 118] on span "[GEOGRAPHIC_DATA]: Zwiedzanie [GEOGRAPHIC_DATA] z Przewodnikiem" at bounding box center [372, 121] width 664 height 24
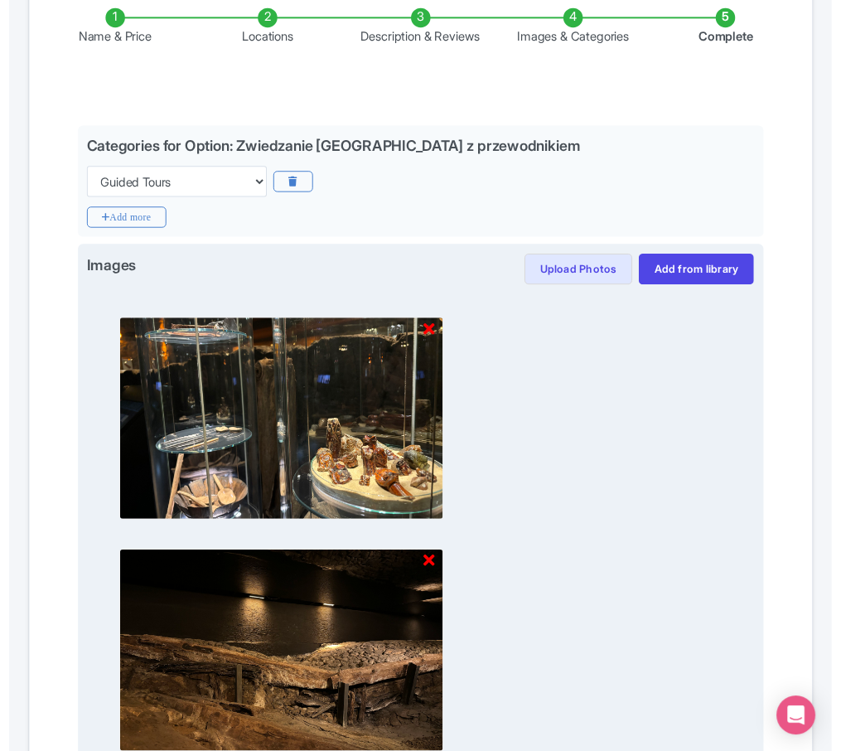
scroll to position [260, 0]
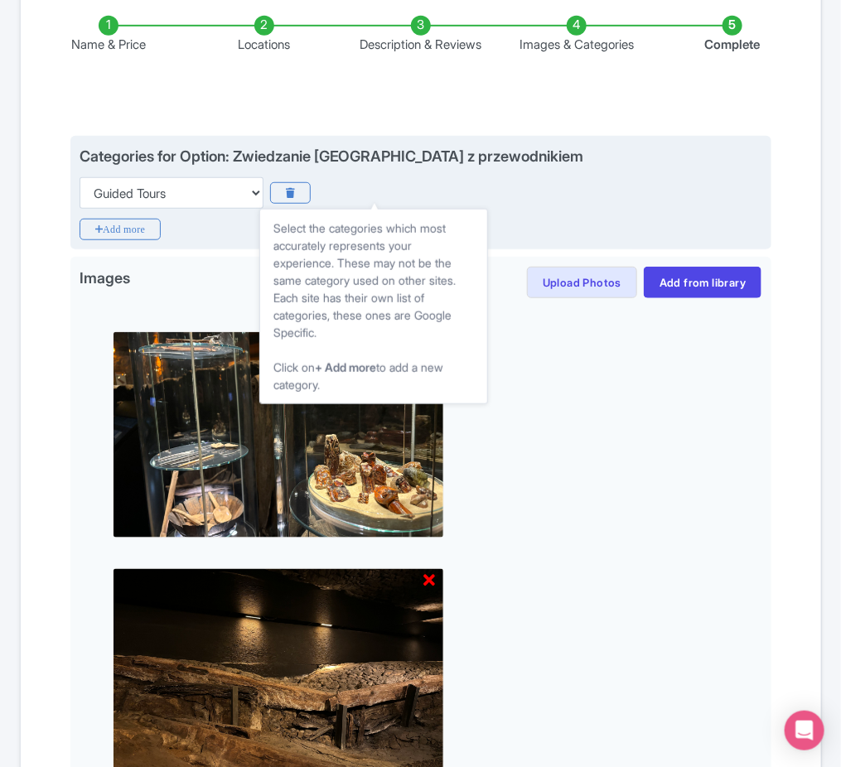
click at [471, 165] on div "Categories for Option: Zwiedzanie Muzeum Rynku Podziemnego z przewodnikiem" at bounding box center [332, 155] width 505 height 17
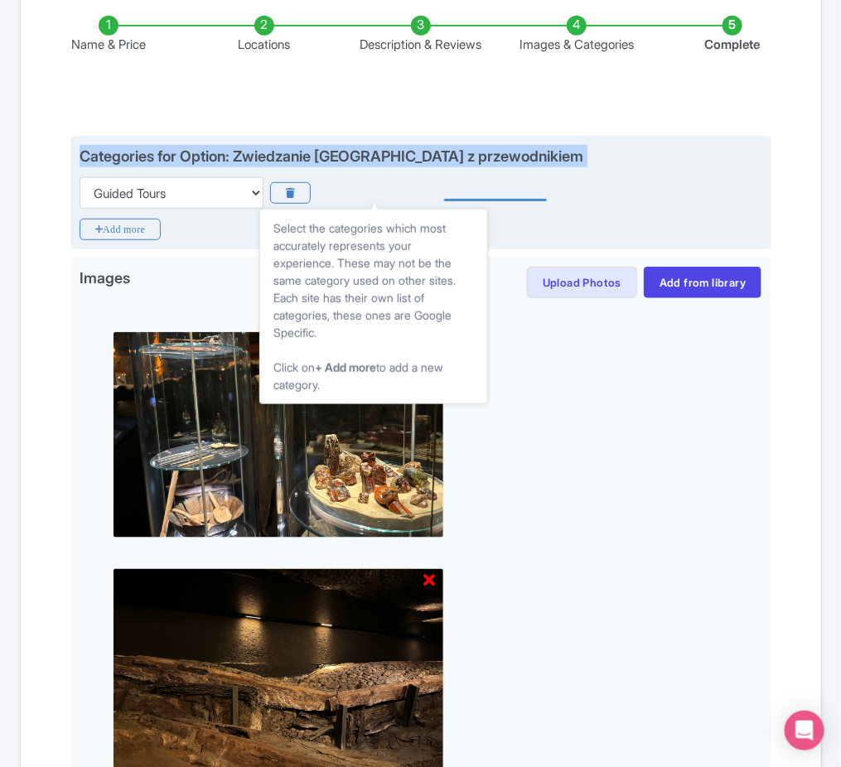
click at [471, 165] on div "Categories for Option: Zwiedzanie Muzeum Rynku Podziemnego z przewodnikiem" at bounding box center [332, 155] width 505 height 17
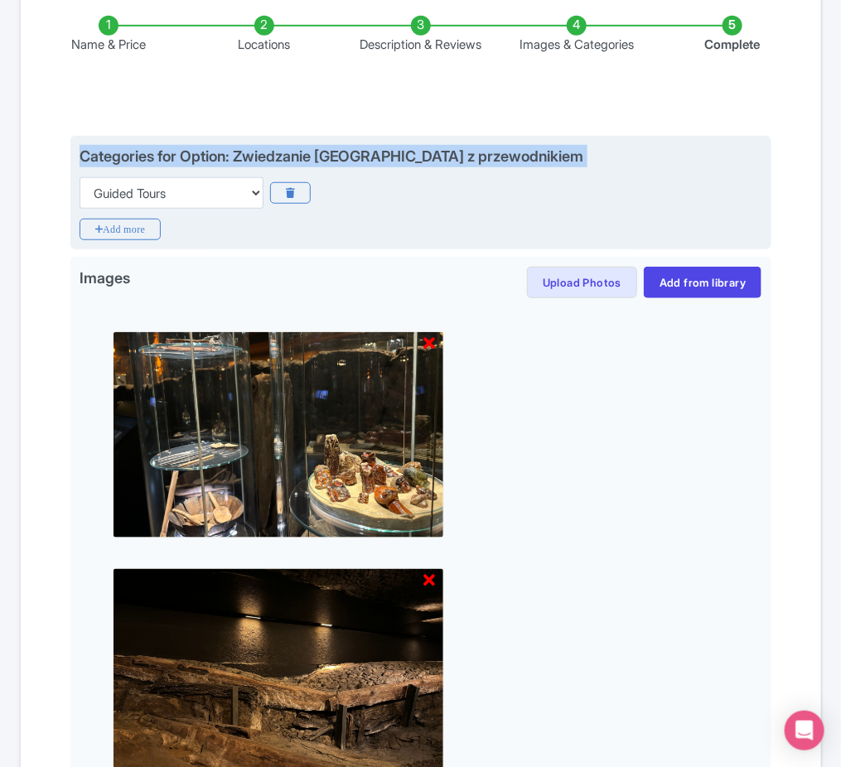
click at [692, 187] on div "Categories for Option: Zwiedzanie Muzeum Rynku Podziemnego z przewodnikiem Choo…" at bounding box center [421, 177] width 683 height 64
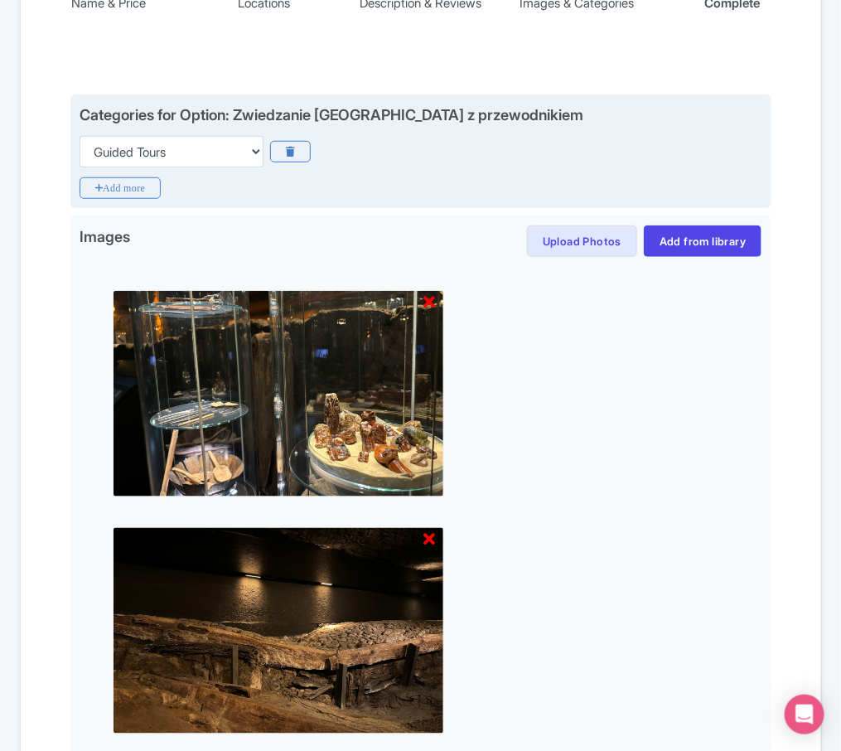
scroll to position [297, 0]
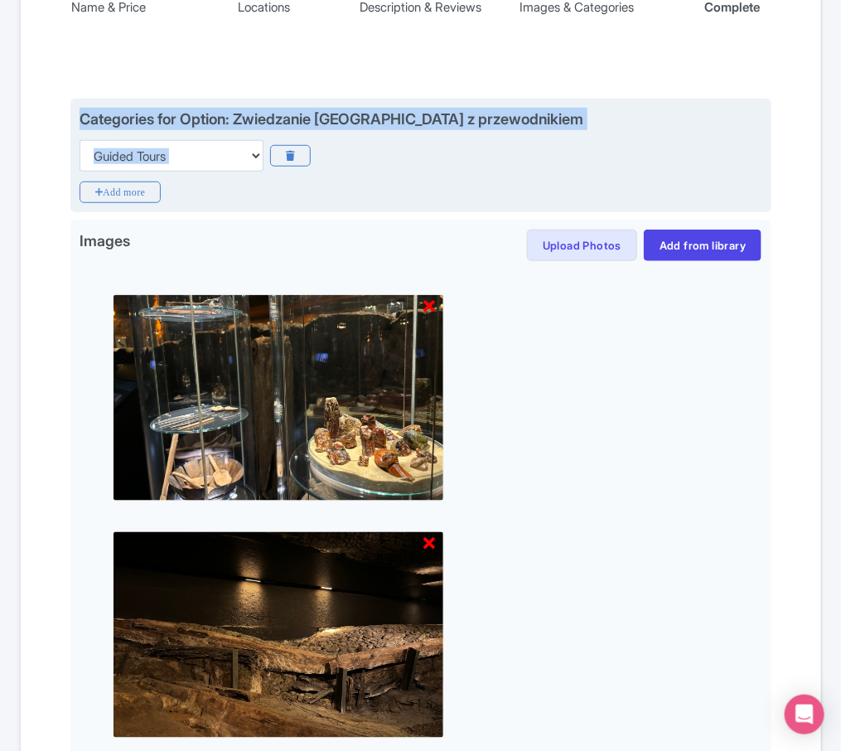
drag, startPoint x: 83, startPoint y: 157, endPoint x: 648, endPoint y: 179, distance: 565.4
click at [648, 171] on div "Categories for Option: Zwiedzanie Muzeum Rynku Podziemnego z przewodnikiem Choo…" at bounding box center [421, 140] width 683 height 64
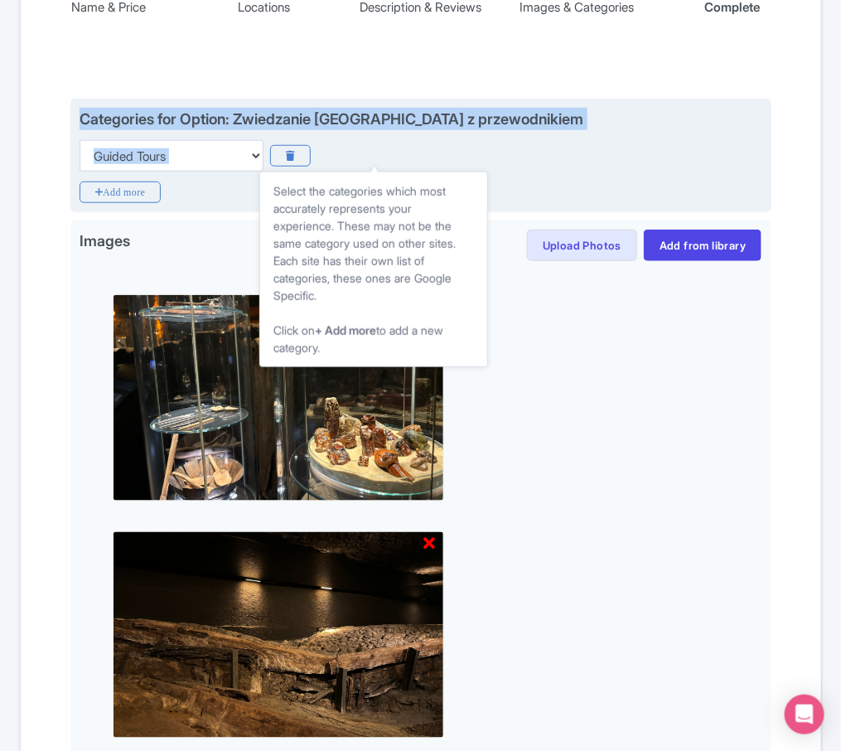
click at [584, 128] on div "Categories for Option: Zwiedzanie Muzeum Rynku Podziemnego z przewodnikiem" at bounding box center [332, 118] width 505 height 17
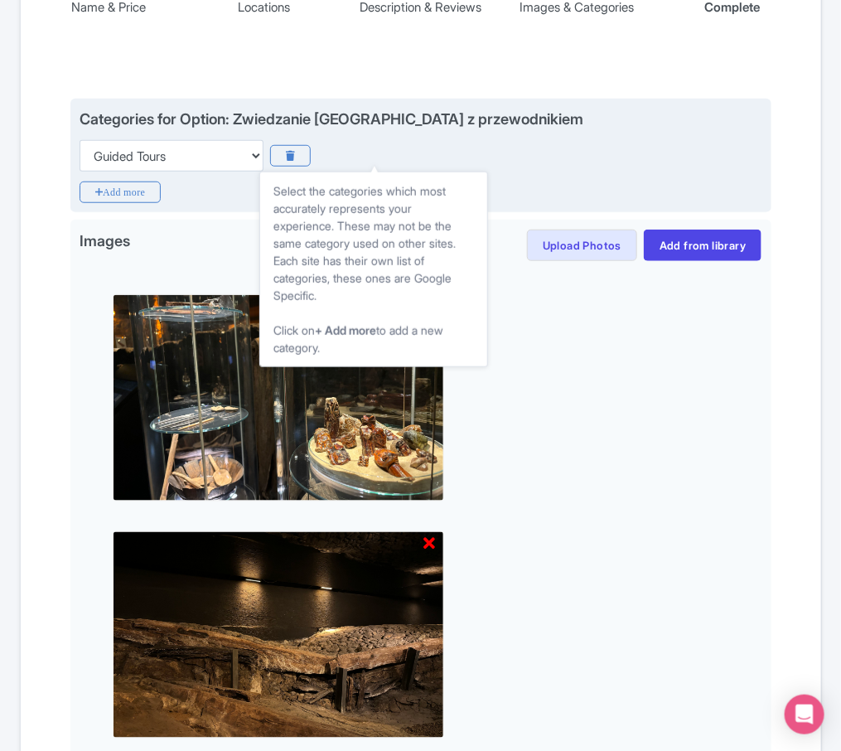
click at [584, 128] on div "Categories for Option: Zwiedzanie Muzeum Rynku Podziemnego z przewodnikiem" at bounding box center [332, 118] width 505 height 17
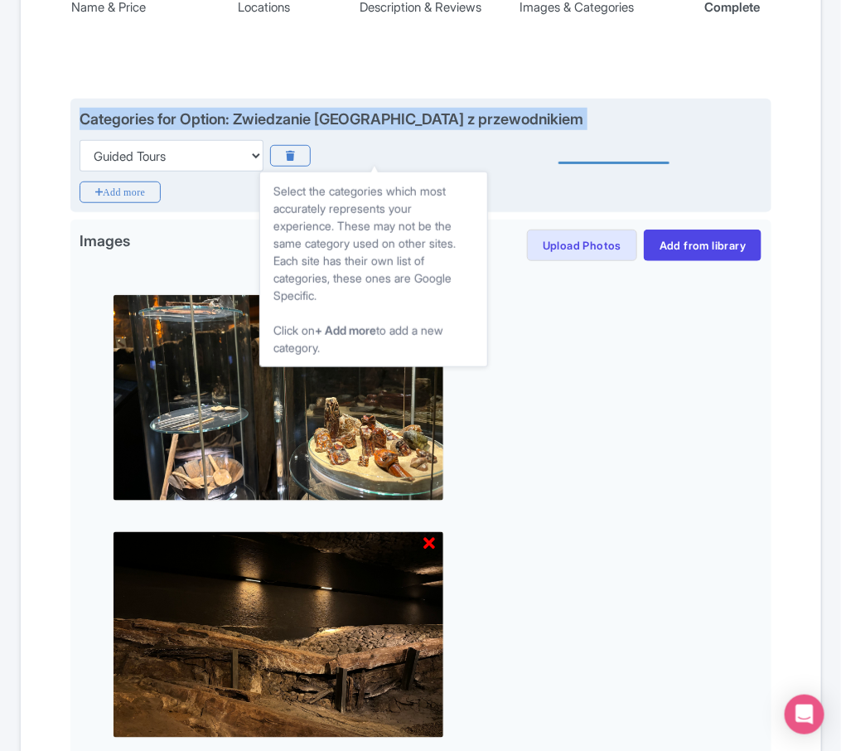
click at [584, 128] on div "Categories for Option: Zwiedzanie Muzeum Rynku Podziemnego z przewodnikiem" at bounding box center [332, 118] width 505 height 17
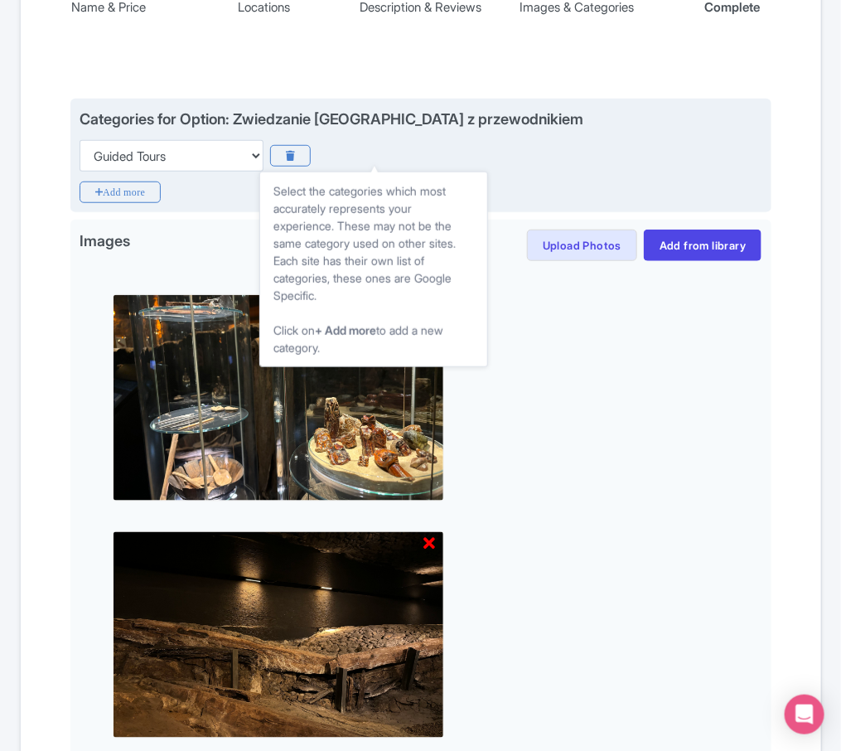
click at [584, 128] on div "Categories for Option: Zwiedzanie Muzeum Rynku Podziemnego z przewodnikiem" at bounding box center [332, 118] width 505 height 17
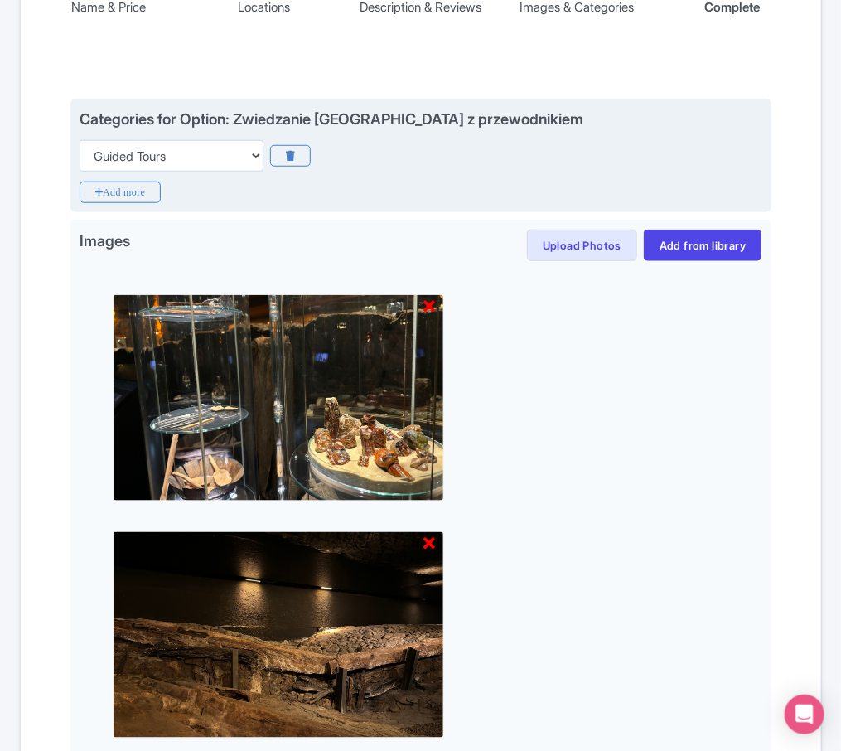
click at [749, 142] on div "Categories for Option: Zwiedzanie Muzeum Rynku Podziemnego z przewodnikiem Choo…" at bounding box center [420, 156] width 701 height 114
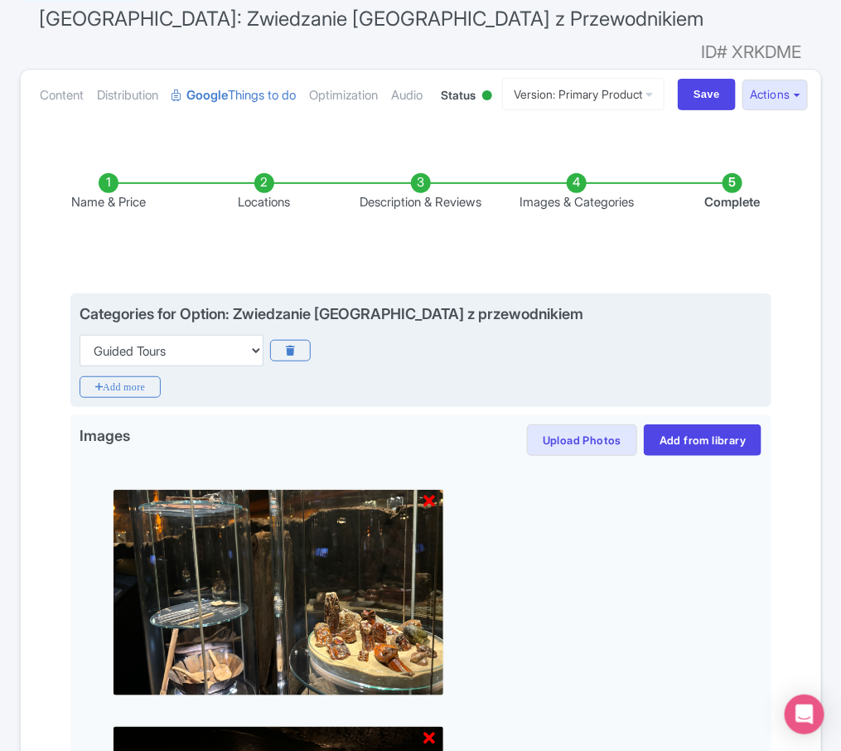
scroll to position [0, 0]
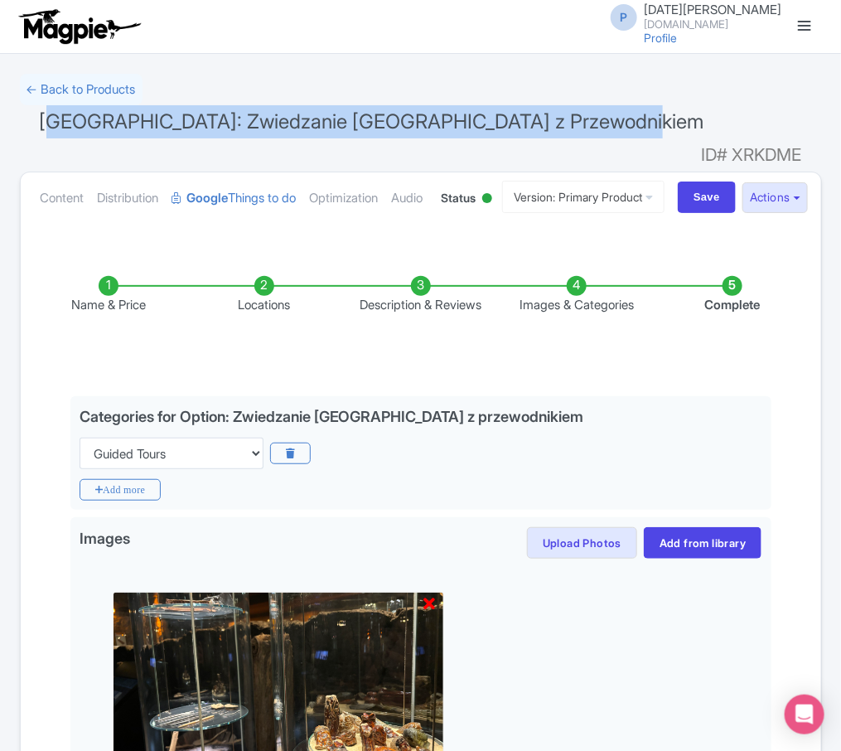
drag, startPoint x: 802, startPoint y: 121, endPoint x: 51, endPoint y: 129, distance: 751.4
click at [51, 129] on h1 "Kraków: Zwiedzanie Muzeum Rynku Podziemnego z Przewodnikiem ID# XRKDME" at bounding box center [421, 125] width 802 height 40
click at [51, 129] on span "[GEOGRAPHIC_DATA]: Zwiedzanie [GEOGRAPHIC_DATA] z Przewodnikiem" at bounding box center [372, 121] width 664 height 24
